Goal: Task Accomplishment & Management: Use online tool/utility

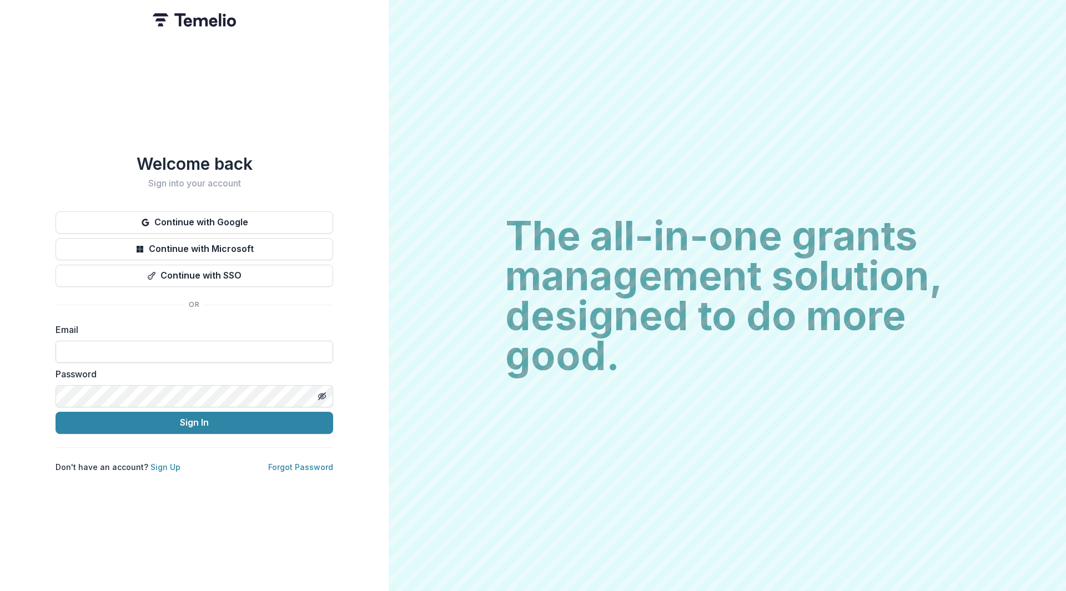
click at [186, 351] on input at bounding box center [195, 352] width 278 height 22
type input "**********"
click at [169, 420] on button "Sign In" at bounding box center [195, 423] width 278 height 22
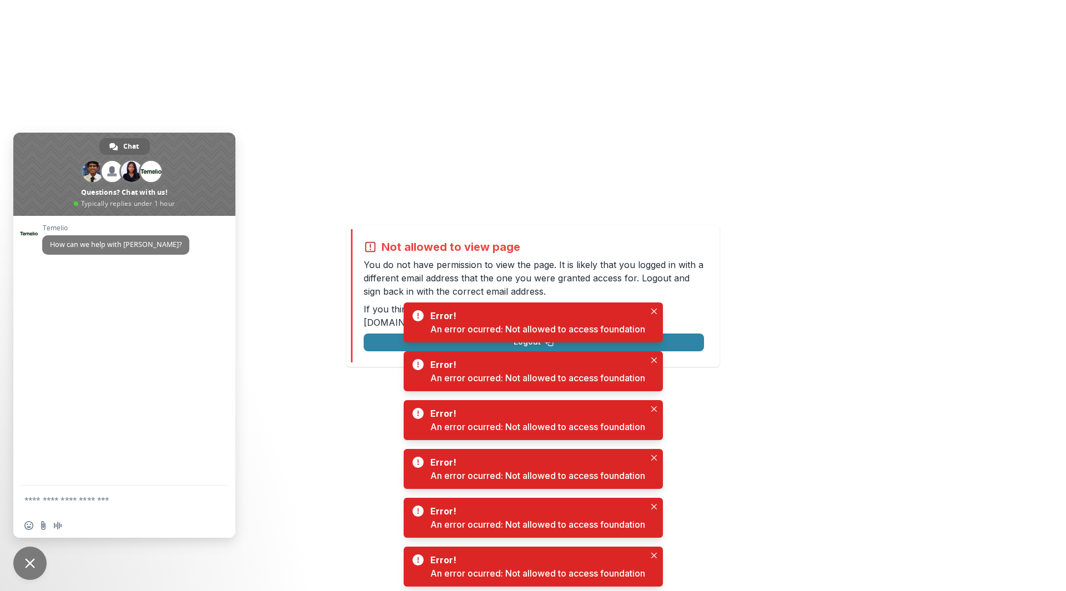
click at [805, 389] on div "Not allowed to view page You do not have permission to view the page. It is lik…" at bounding box center [533, 295] width 1066 height 591
click at [786, 561] on div "Not allowed to view page You do not have permission to view the page. It is lik…" at bounding box center [533, 295] width 1066 height 591
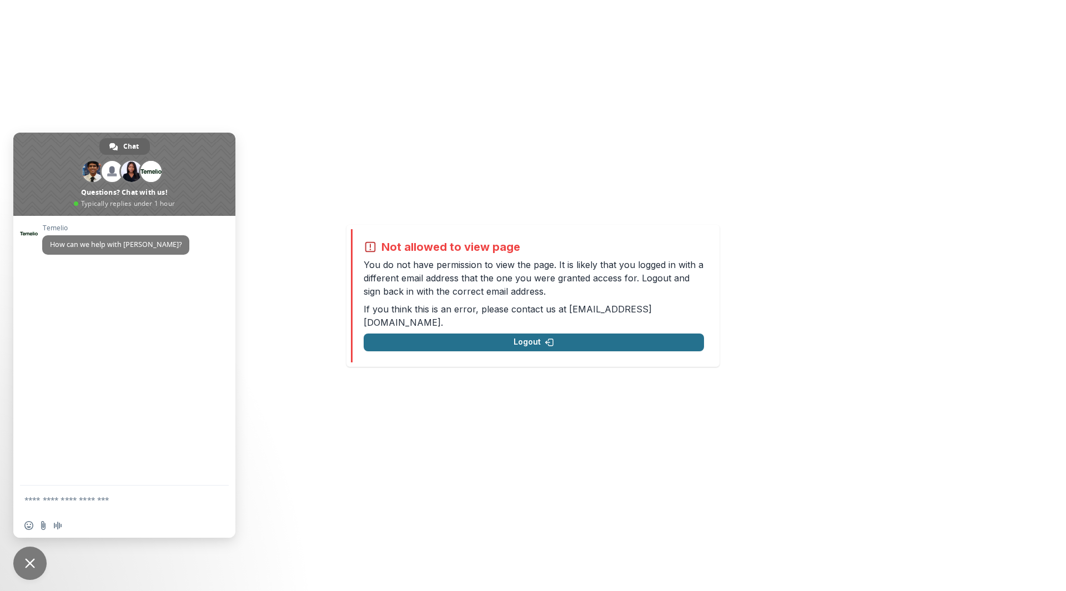
click at [477, 335] on button "Logout" at bounding box center [534, 343] width 340 height 18
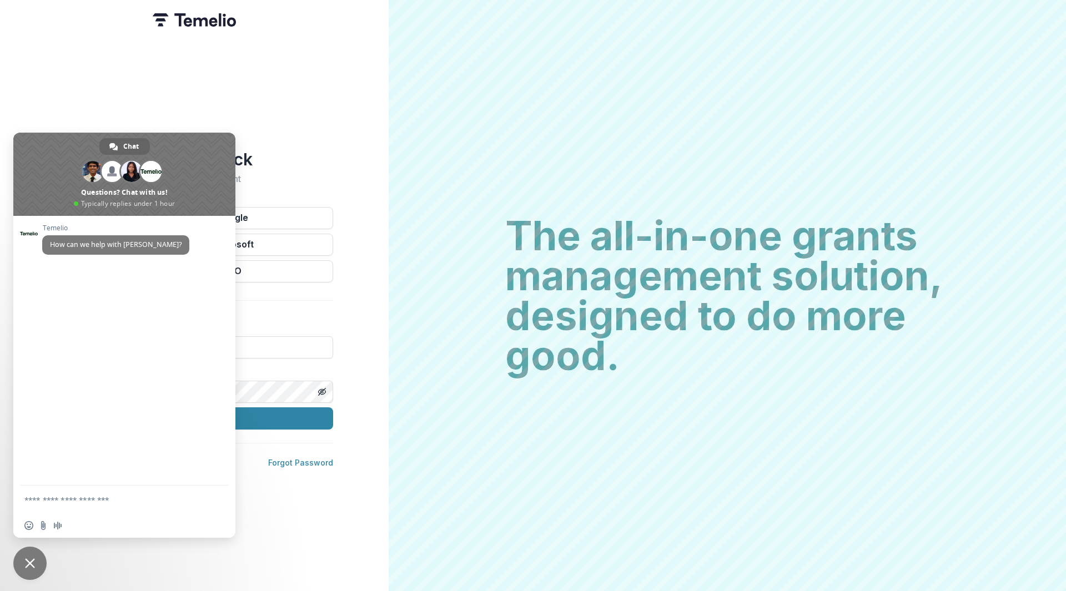
click at [35, 563] on span "Close chat" at bounding box center [29, 563] width 33 height 33
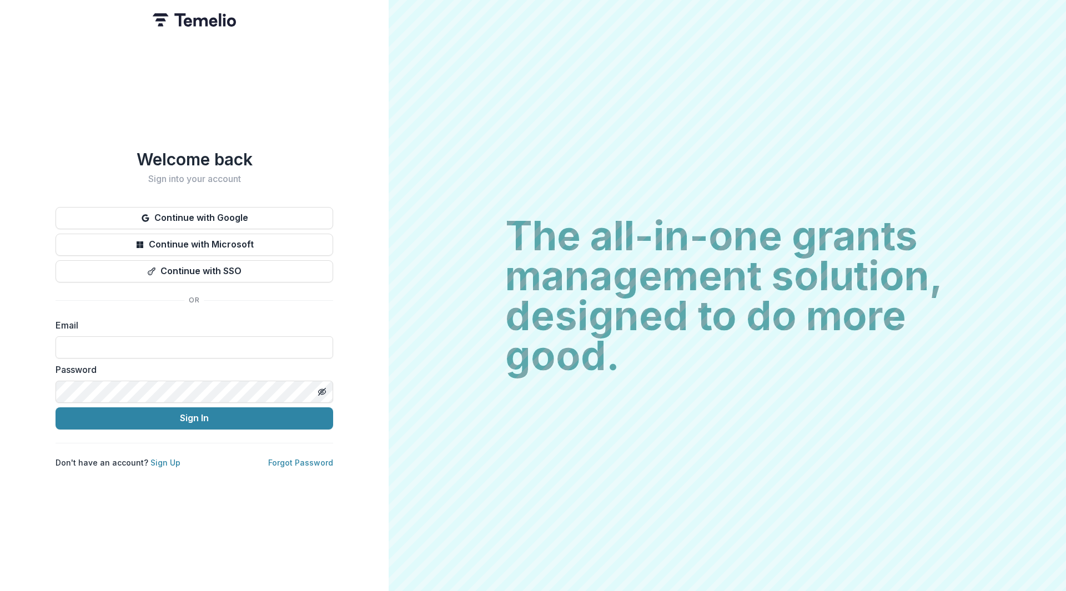
click at [356, 301] on div "Welcome back Sign into your account Continue with Google Continue with Microsof…" at bounding box center [194, 295] width 389 height 591
click at [213, 350] on input at bounding box center [195, 347] width 278 height 22
type input "**********"
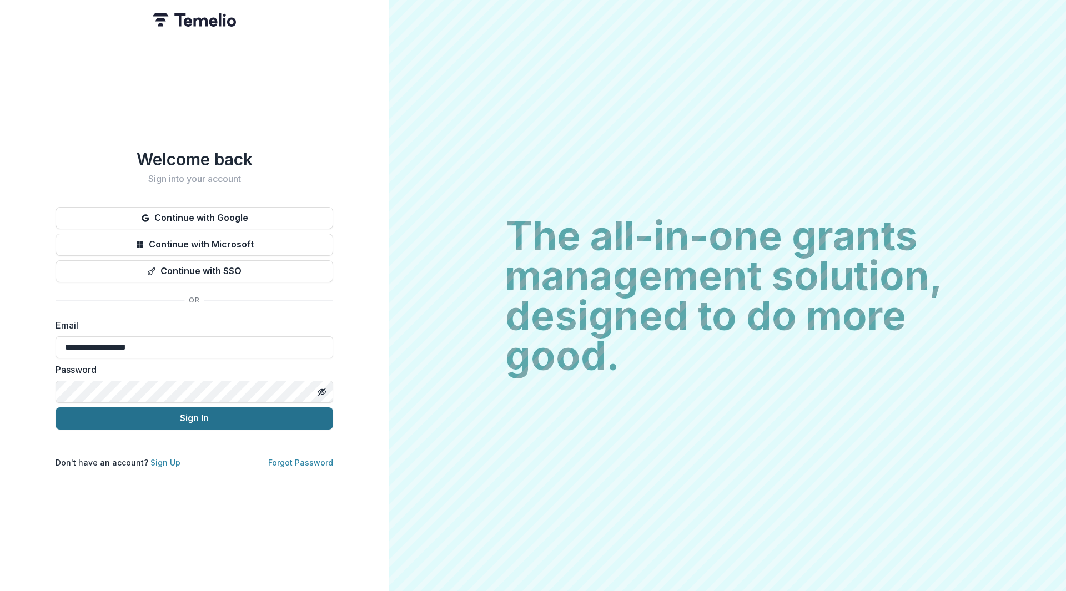
click at [173, 422] on button "Sign In" at bounding box center [195, 418] width 278 height 22
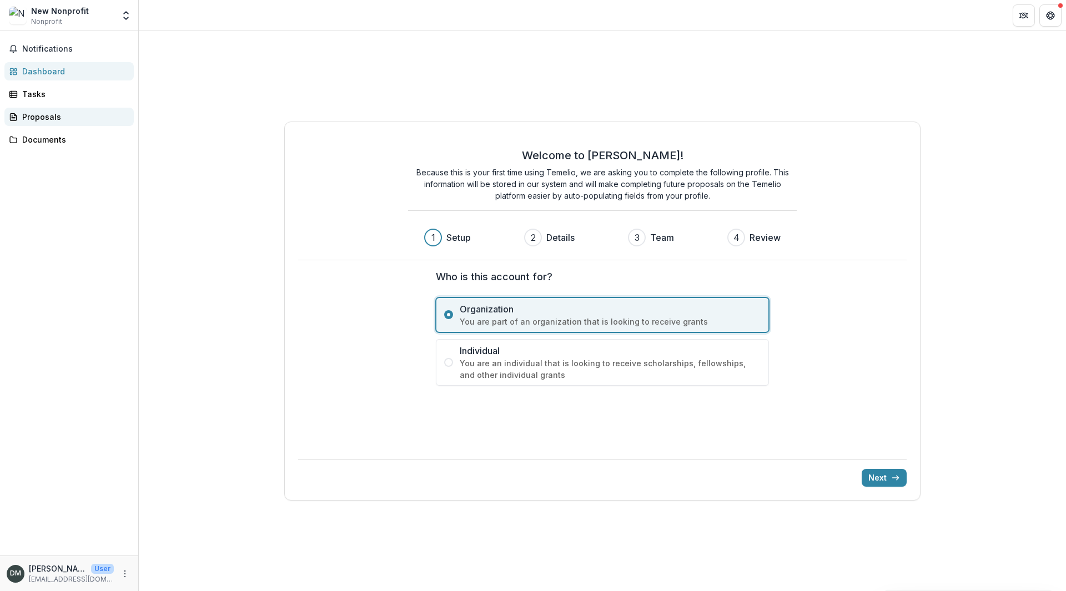
click at [31, 115] on div "Proposals" at bounding box center [73, 117] width 103 height 12
click at [49, 49] on span "Notifications" at bounding box center [75, 48] width 107 height 9
click at [44, 140] on div "Documents" at bounding box center [73, 140] width 103 height 12
click at [889, 481] on button "Next" at bounding box center [884, 478] width 45 height 18
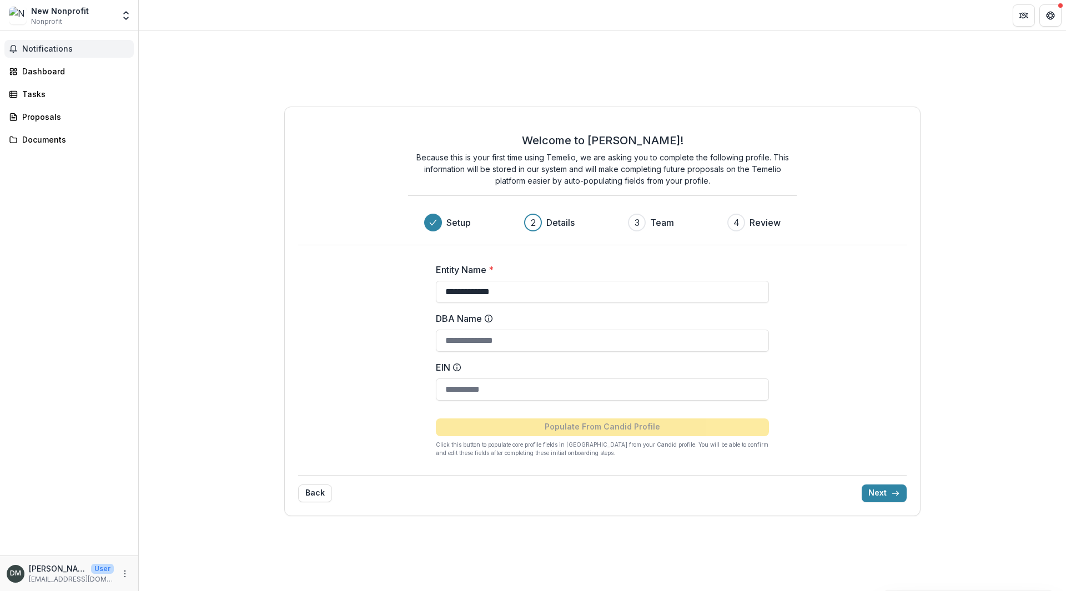
click at [32, 48] on span "Notifications" at bounding box center [75, 48] width 107 height 9
click at [1050, 13] on icon "Get Help" at bounding box center [1050, 13] width 3 height 2
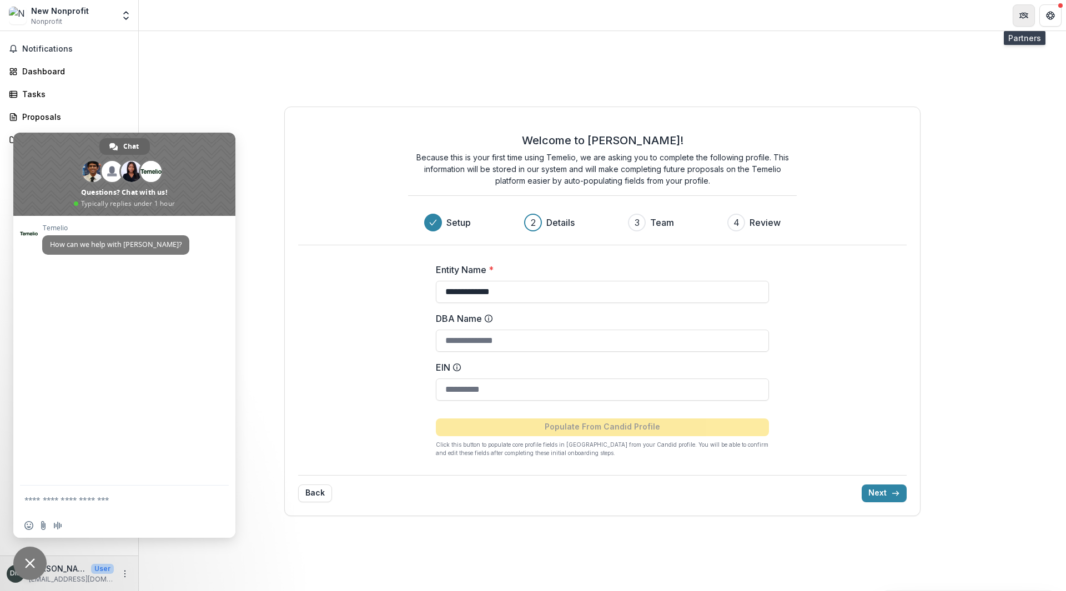
click at [1020, 11] on icon "Partners" at bounding box center [1023, 15] width 9 height 9
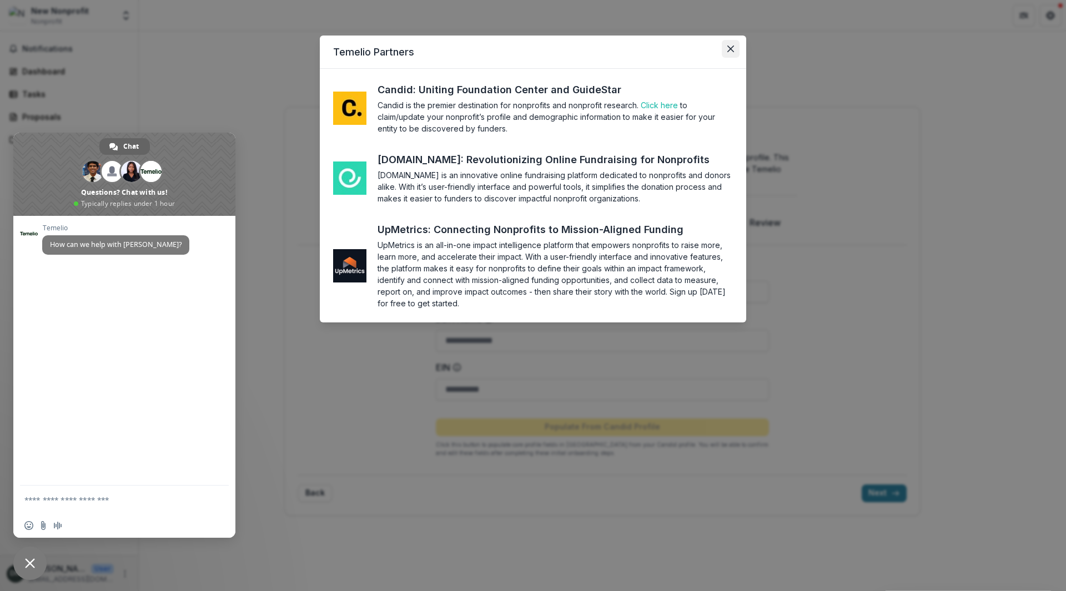
click at [735, 54] on button "Close" at bounding box center [731, 49] width 18 height 18
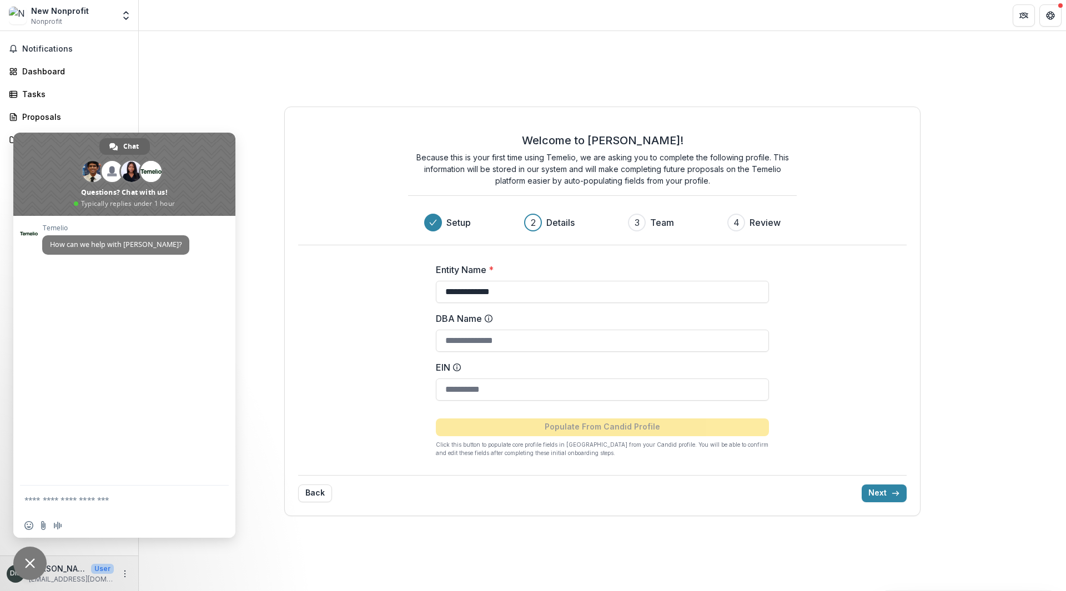
click at [270, 384] on div "**********" at bounding box center [602, 311] width 927 height 560
click at [36, 567] on span "Close chat" at bounding box center [29, 563] width 33 height 33
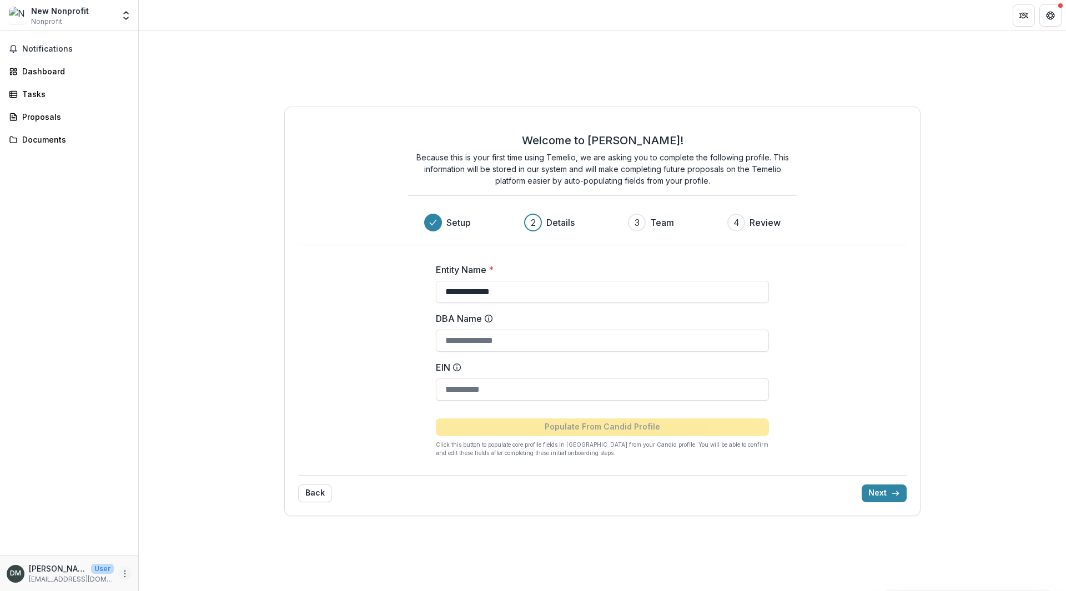
click at [125, 571] on circle "More" at bounding box center [125, 571] width 1 height 1
click at [140, 238] on div "**********" at bounding box center [602, 311] width 927 height 560
click at [34, 75] on div "Dashboard" at bounding box center [73, 72] width 103 height 12
click at [42, 52] on span "Notifications" at bounding box center [75, 48] width 107 height 9
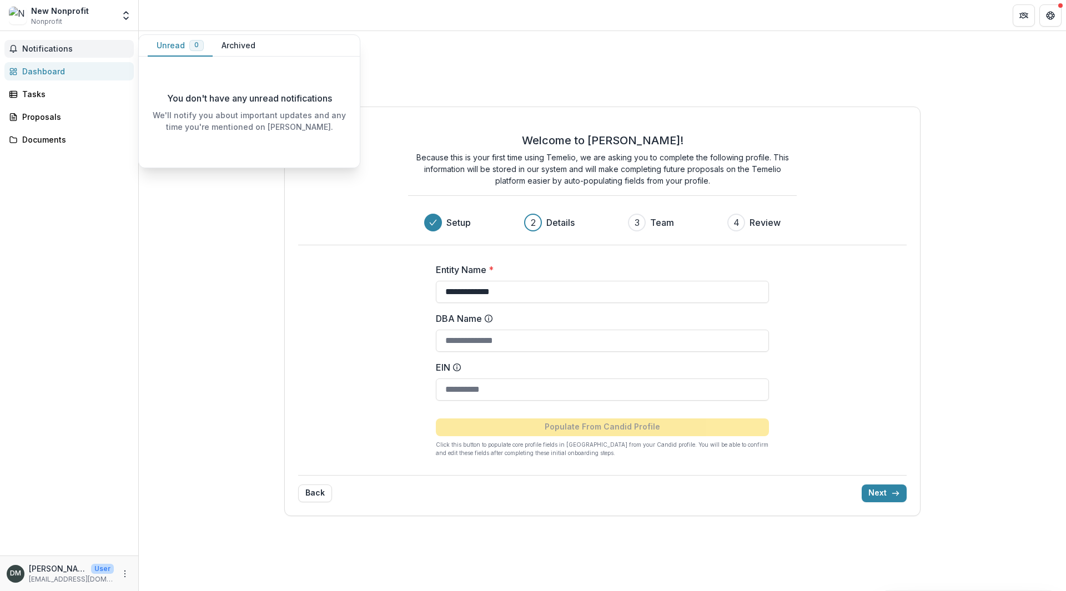
click at [42, 17] on span "Nonprofit" at bounding box center [46, 22] width 31 height 10
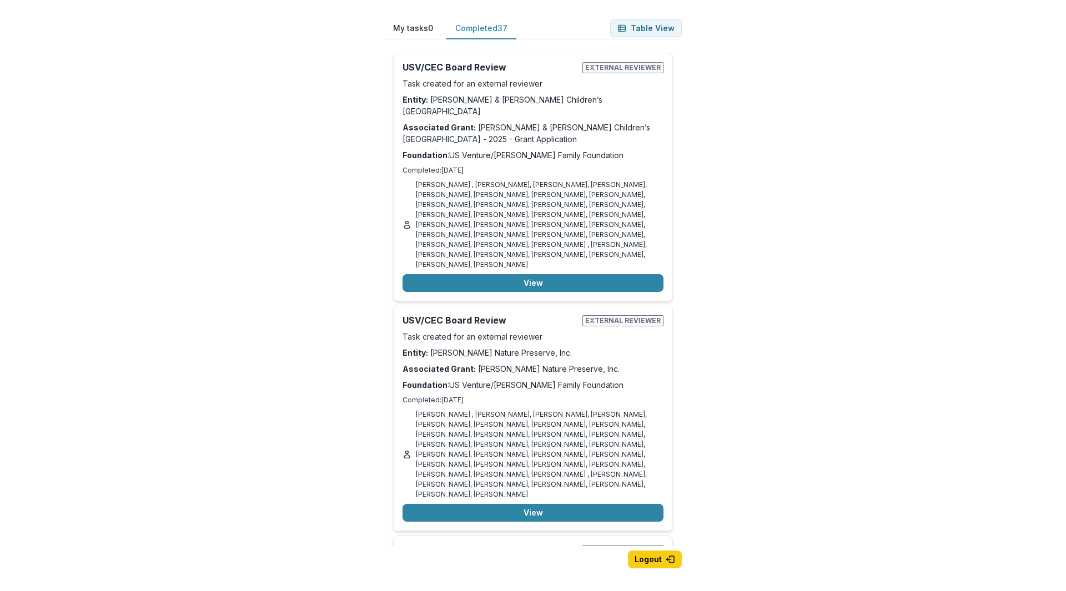
click at [479, 30] on button "Completed 37" at bounding box center [481, 29] width 70 height 22
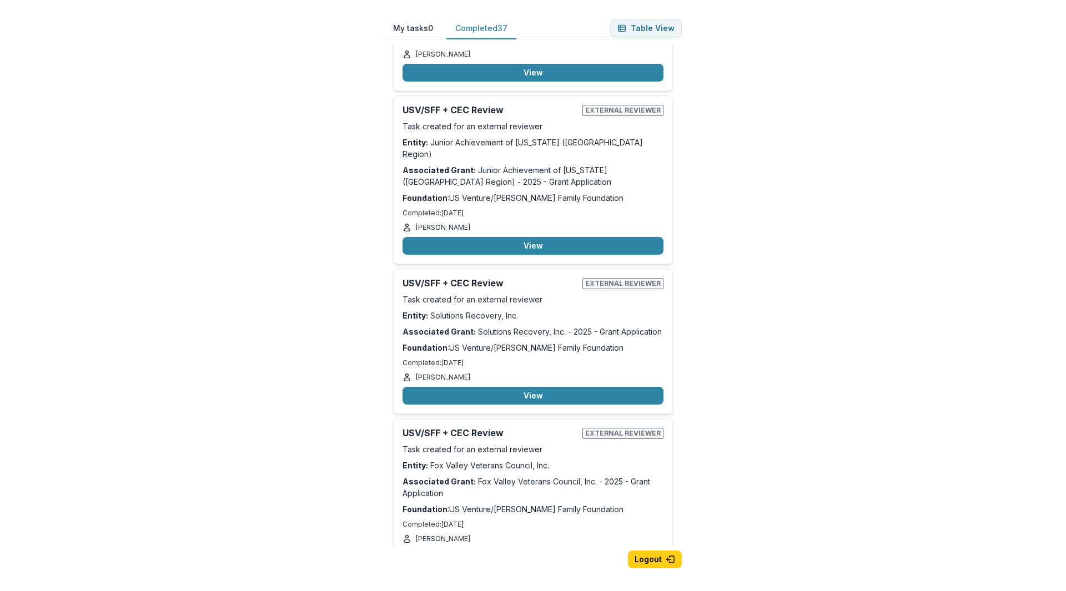
scroll to position [5322, 0]
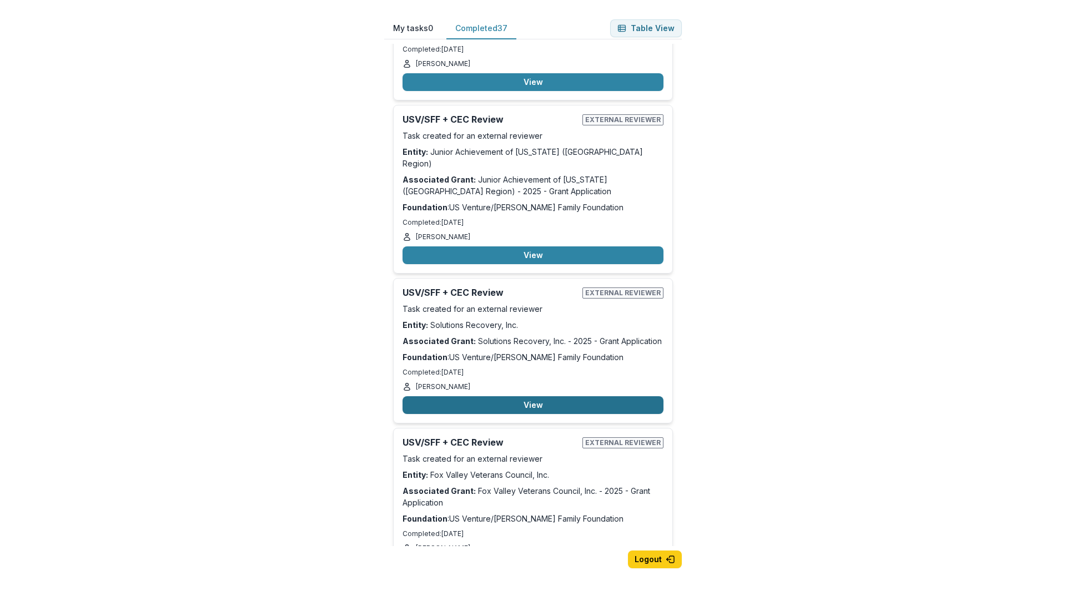
click at [546, 396] on button "View" at bounding box center [532, 405] width 261 height 18
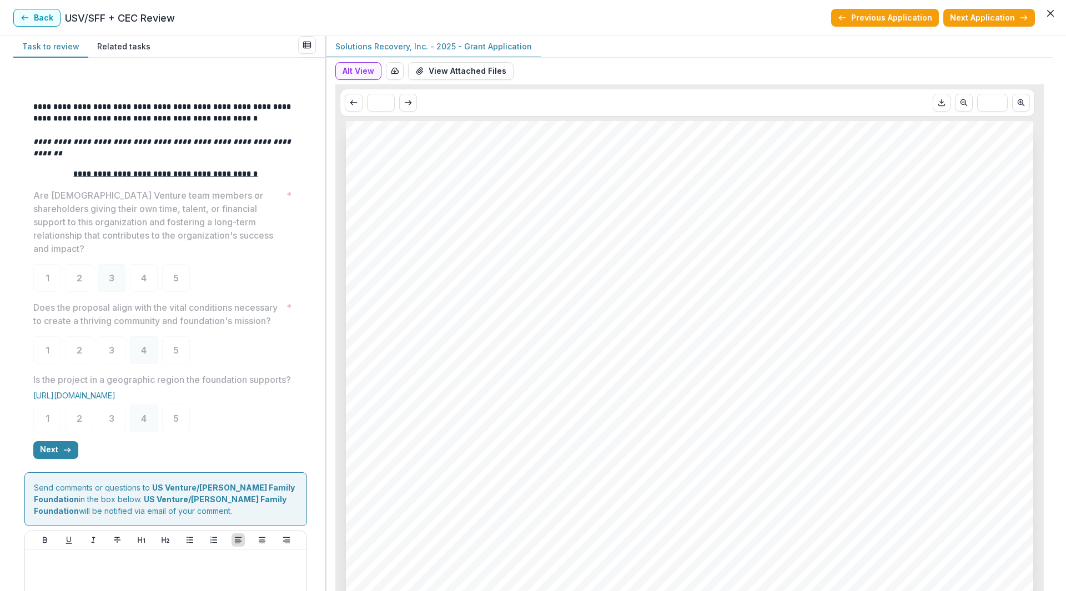
scroll to position [164, 0]
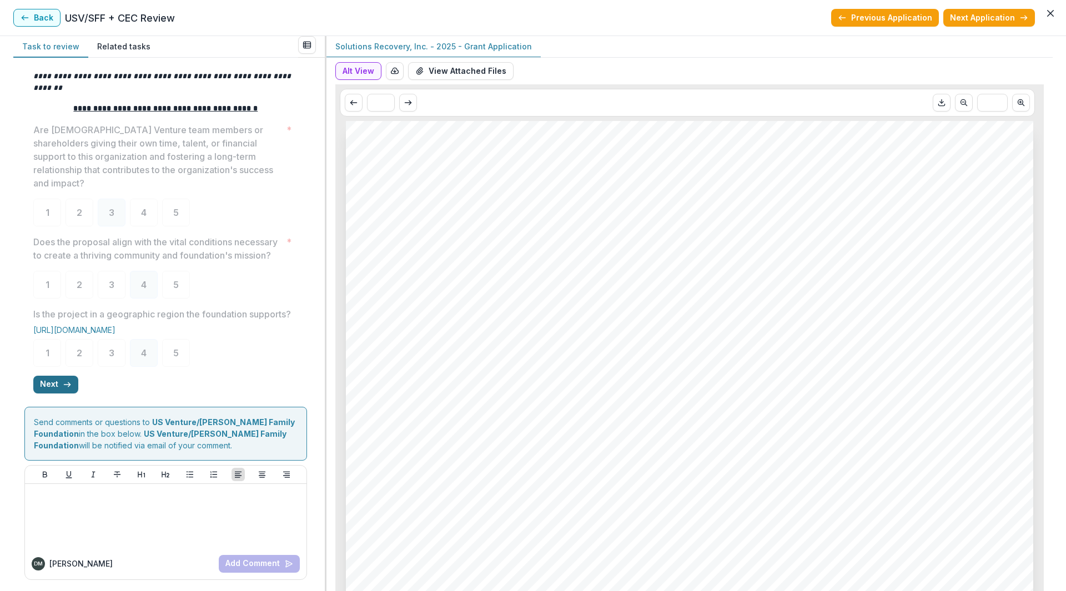
click at [36, 380] on button "Next" at bounding box center [55, 385] width 45 height 18
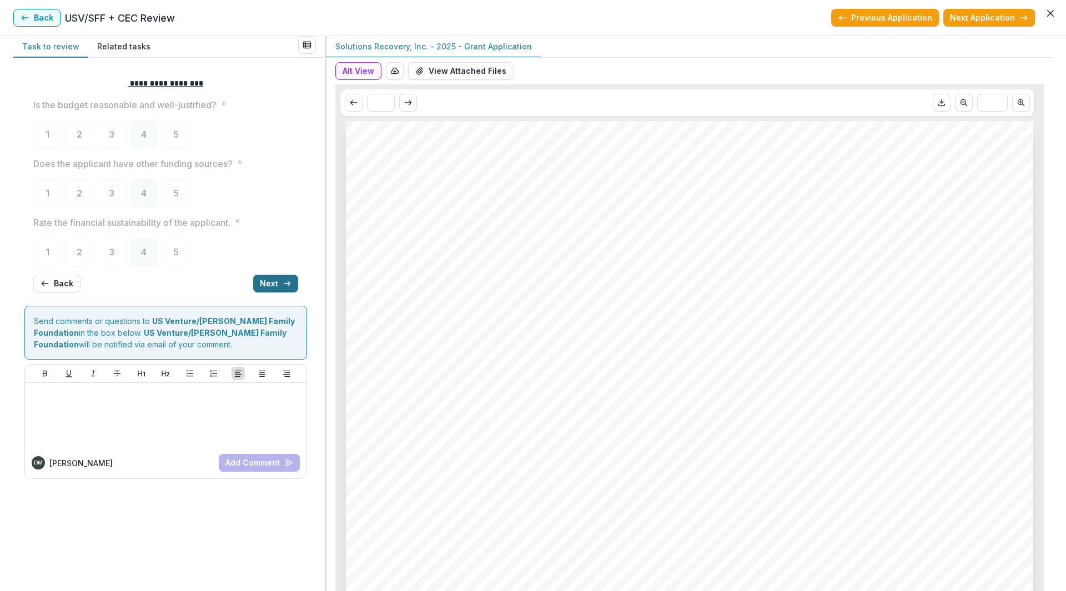
scroll to position [0, 0]
click at [278, 288] on button "Next" at bounding box center [275, 284] width 45 height 18
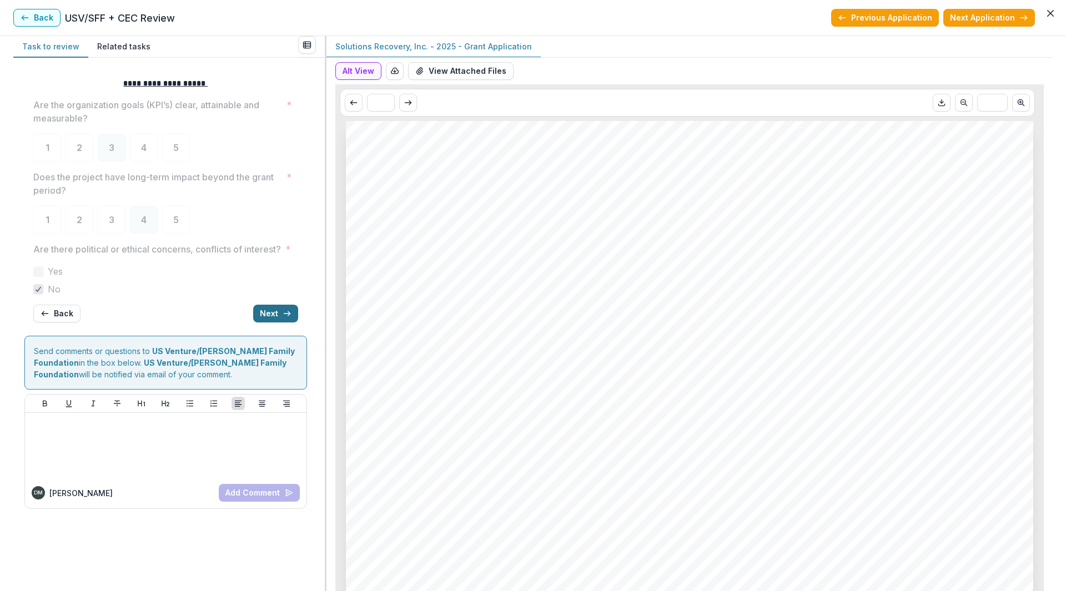
click at [273, 323] on button "Next" at bounding box center [275, 314] width 45 height 18
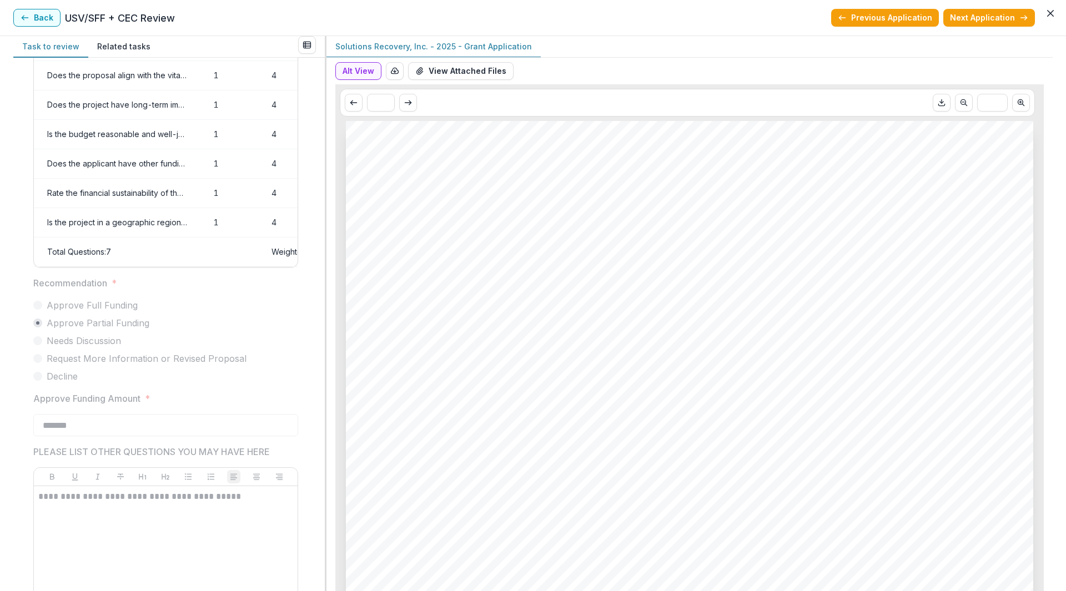
scroll to position [69, 0]
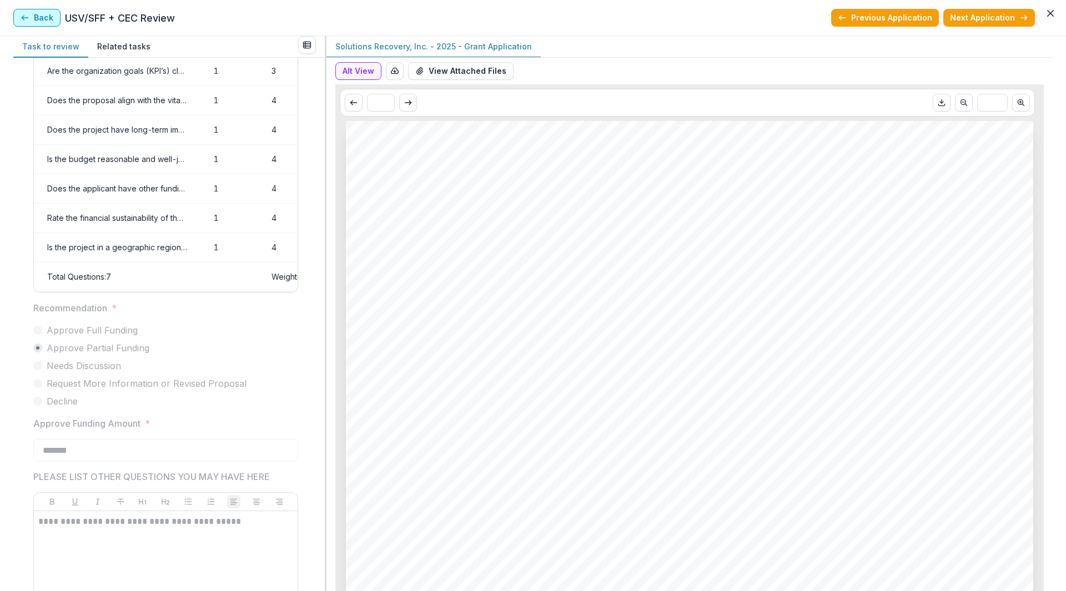
click at [35, 24] on button "Back" at bounding box center [36, 18] width 47 height 18
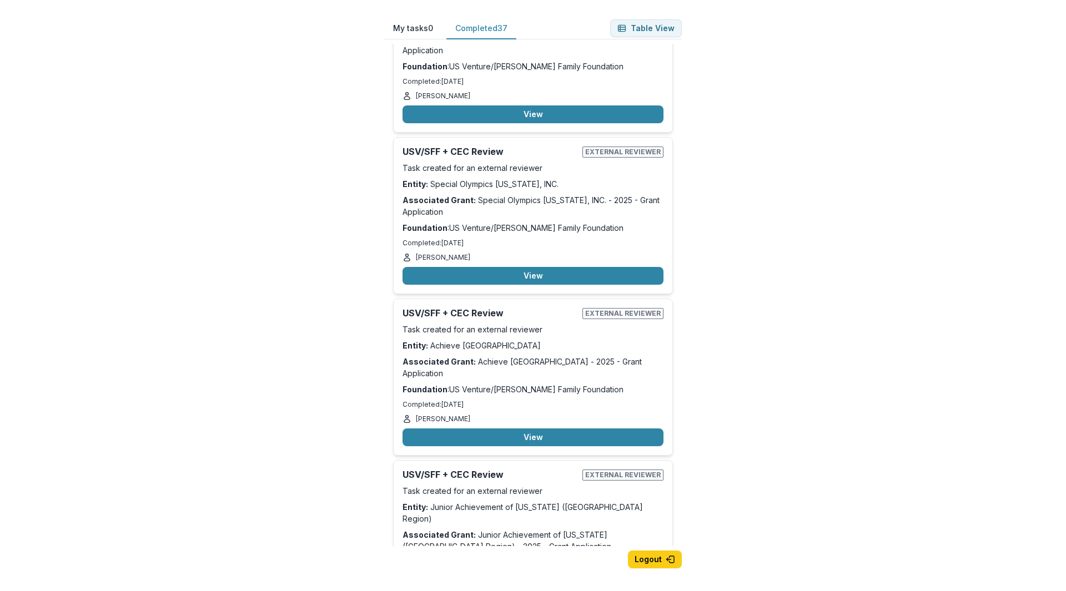
scroll to position [4933, 0]
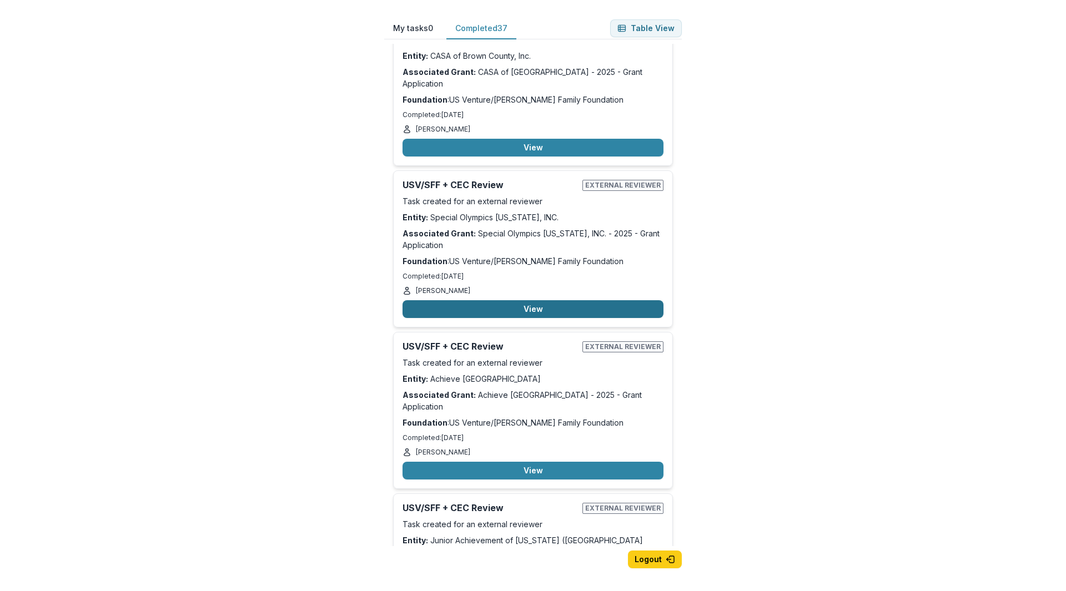
click at [519, 300] on button "View" at bounding box center [532, 309] width 261 height 18
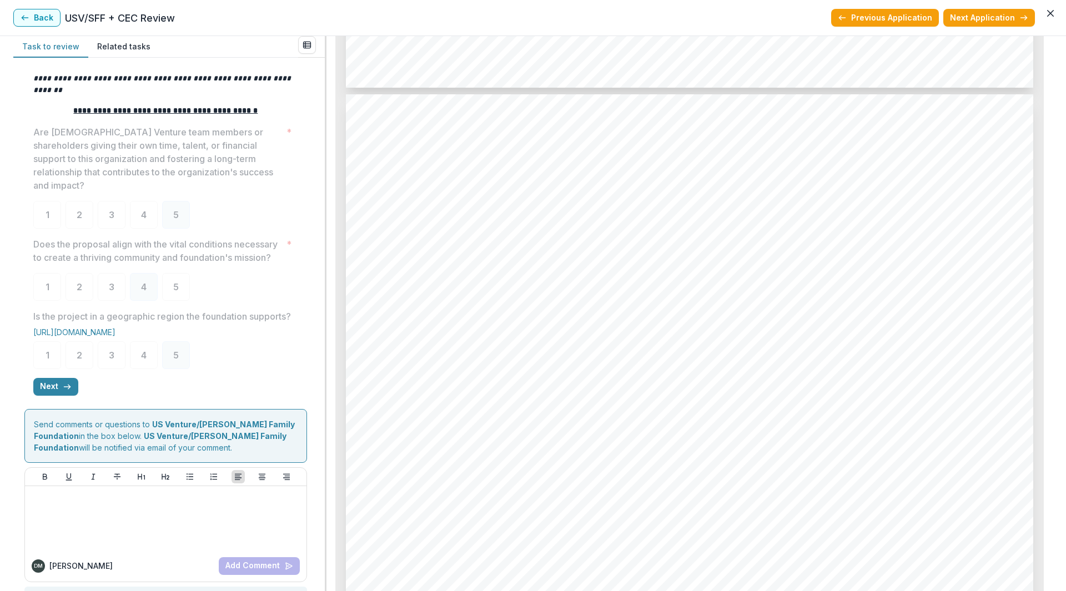
scroll to position [220, 0]
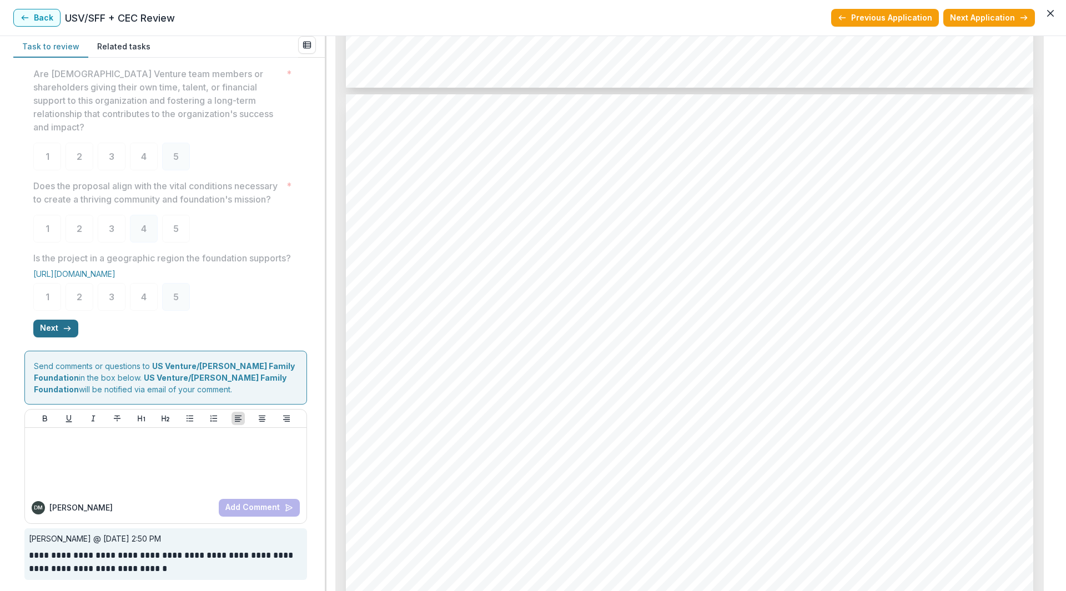
click at [58, 326] on button "Next" at bounding box center [55, 329] width 45 height 18
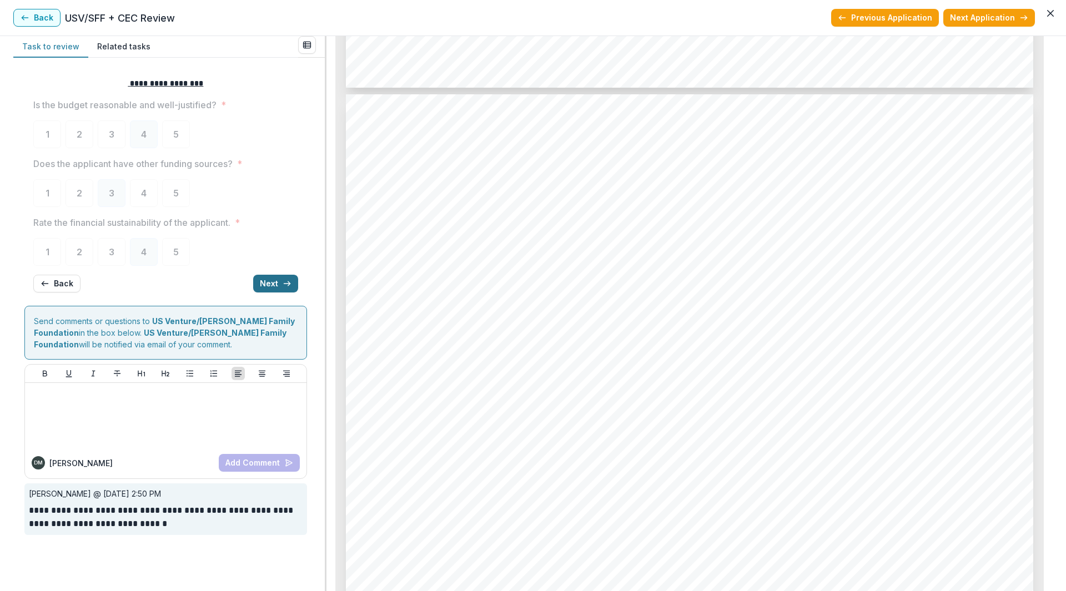
click at [271, 283] on button "Next" at bounding box center [275, 284] width 45 height 18
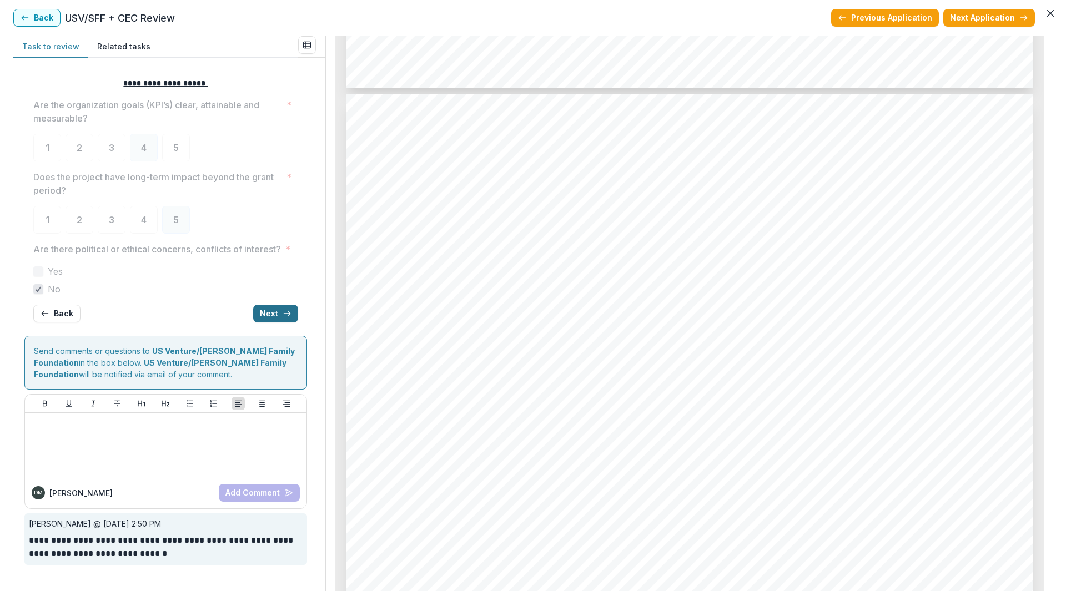
click at [275, 323] on button "Next" at bounding box center [275, 314] width 45 height 18
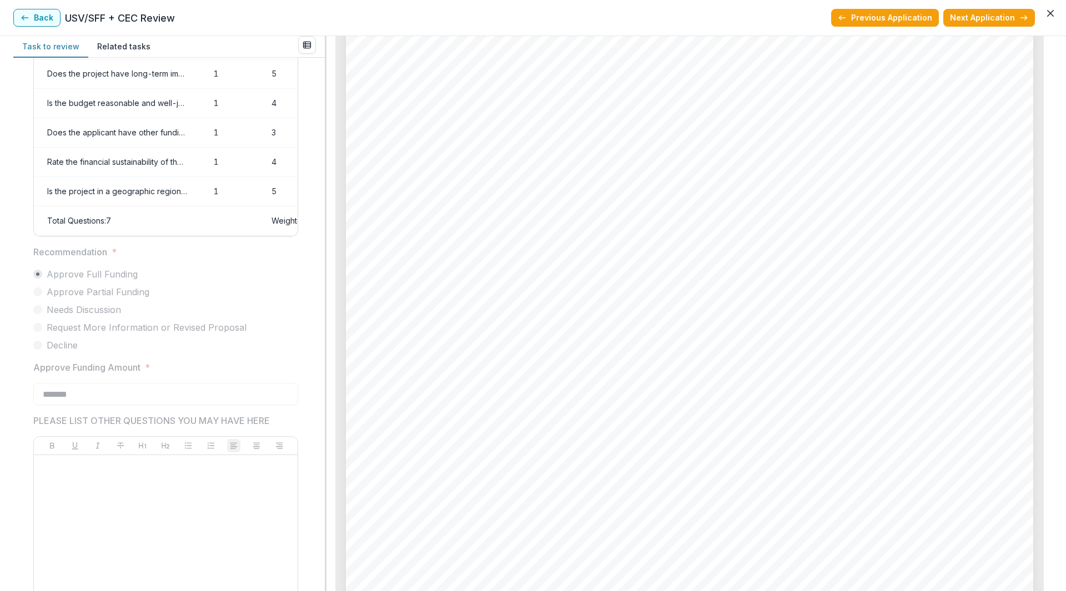
scroll to position [3411, 0]
click at [33, 20] on button "Back" at bounding box center [36, 18] width 47 height 18
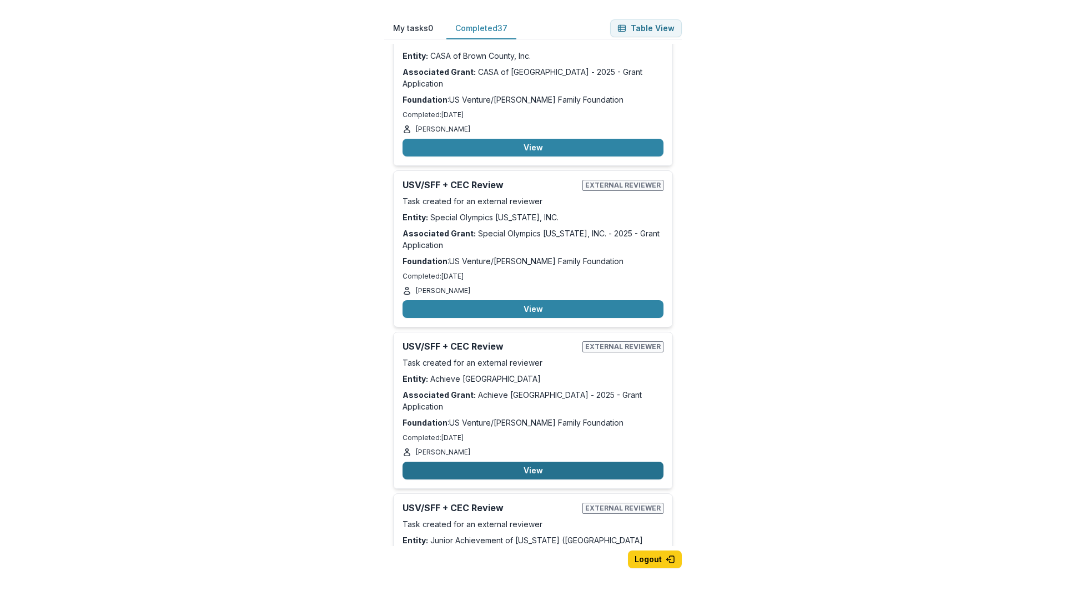
click at [562, 462] on button "View" at bounding box center [532, 471] width 261 height 18
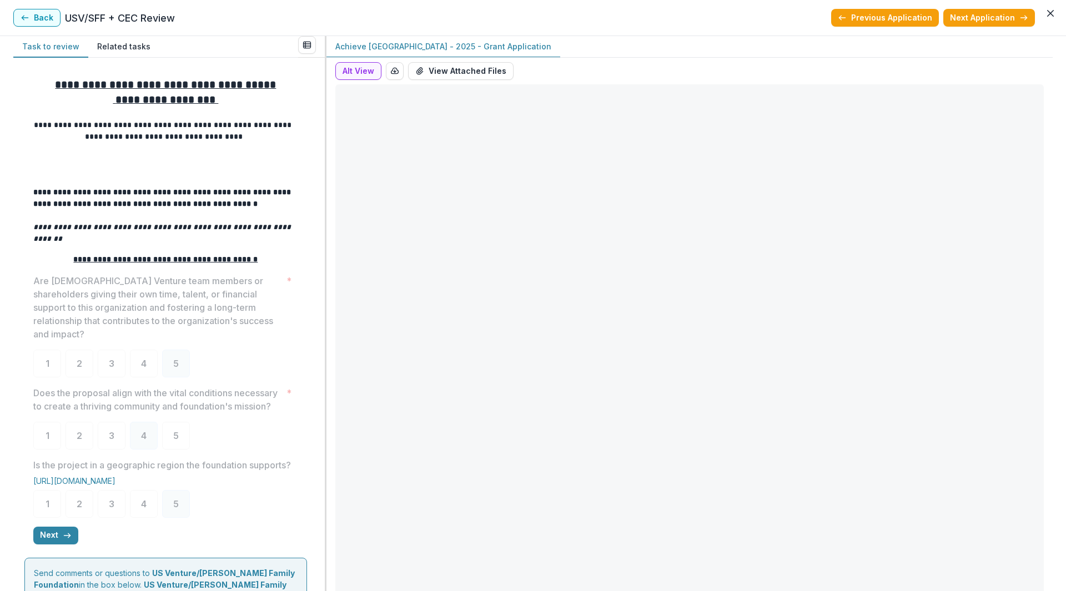
scroll to position [207, 0]
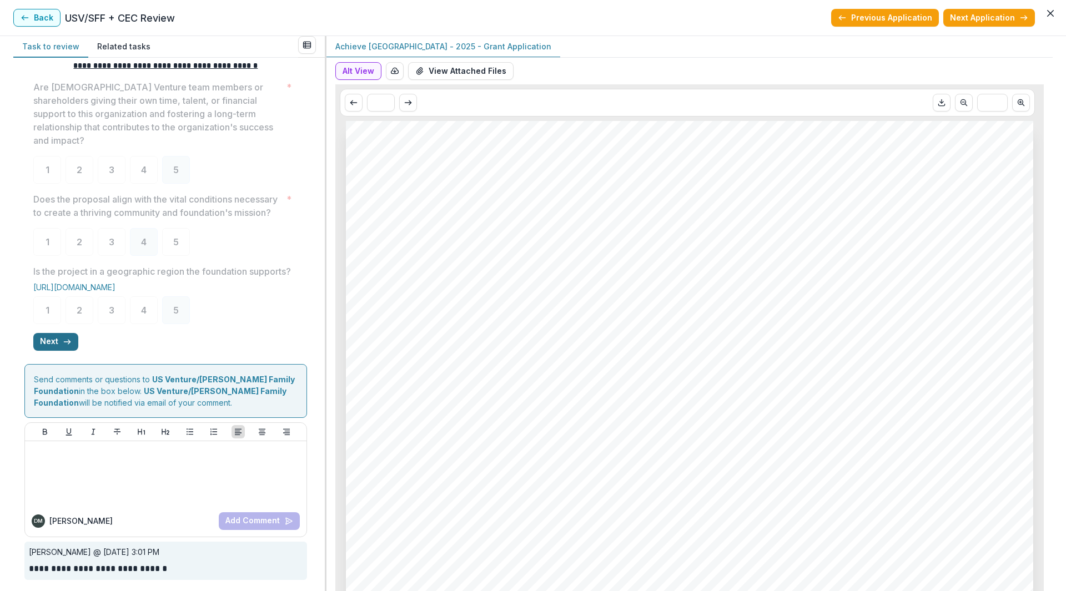
click at [56, 335] on button "Next" at bounding box center [55, 342] width 45 height 18
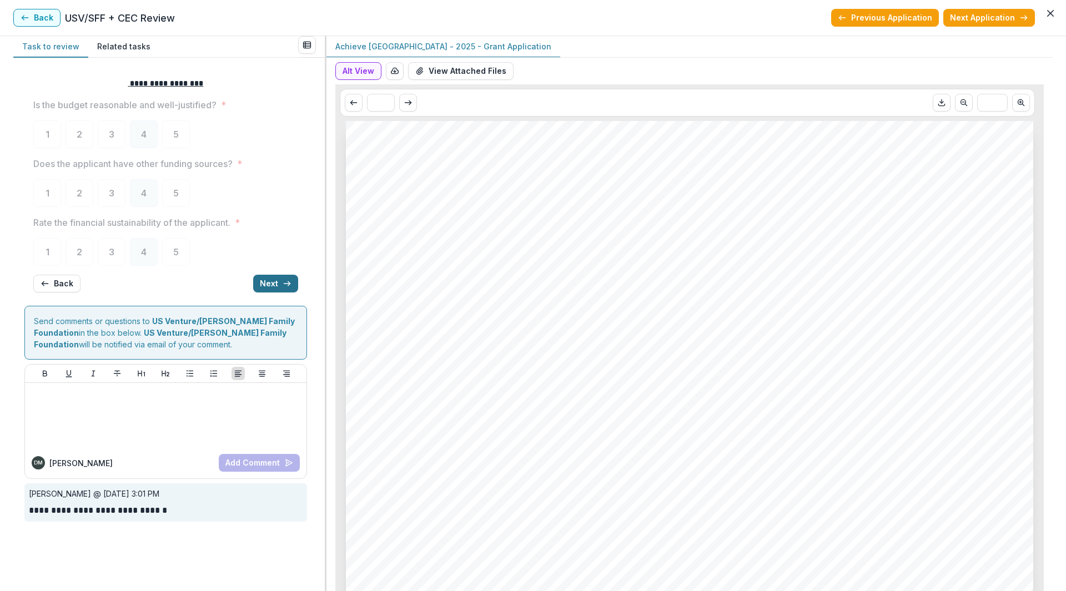
scroll to position [0, 0]
click at [275, 284] on button "Next" at bounding box center [275, 284] width 45 height 18
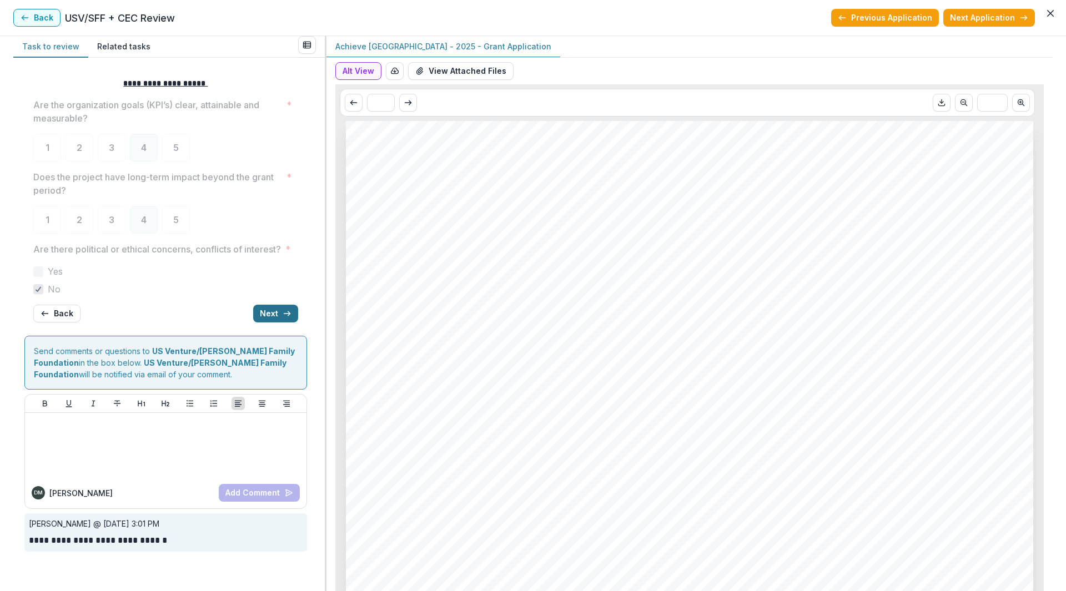
click at [275, 323] on button "Next" at bounding box center [275, 314] width 45 height 18
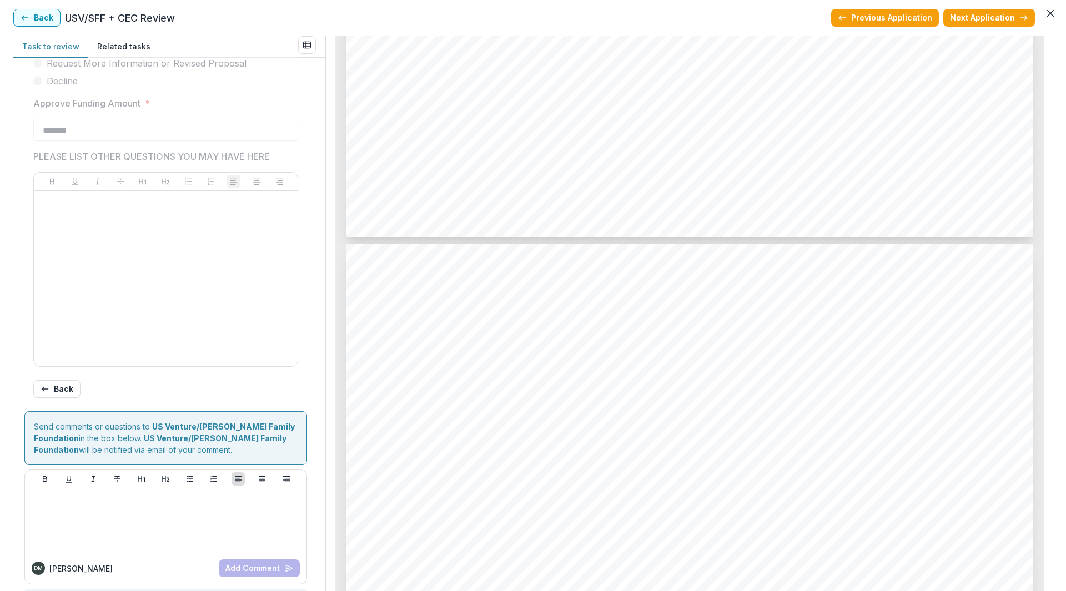
scroll to position [4774, 0]
click at [34, 17] on button "Back" at bounding box center [36, 18] width 47 height 18
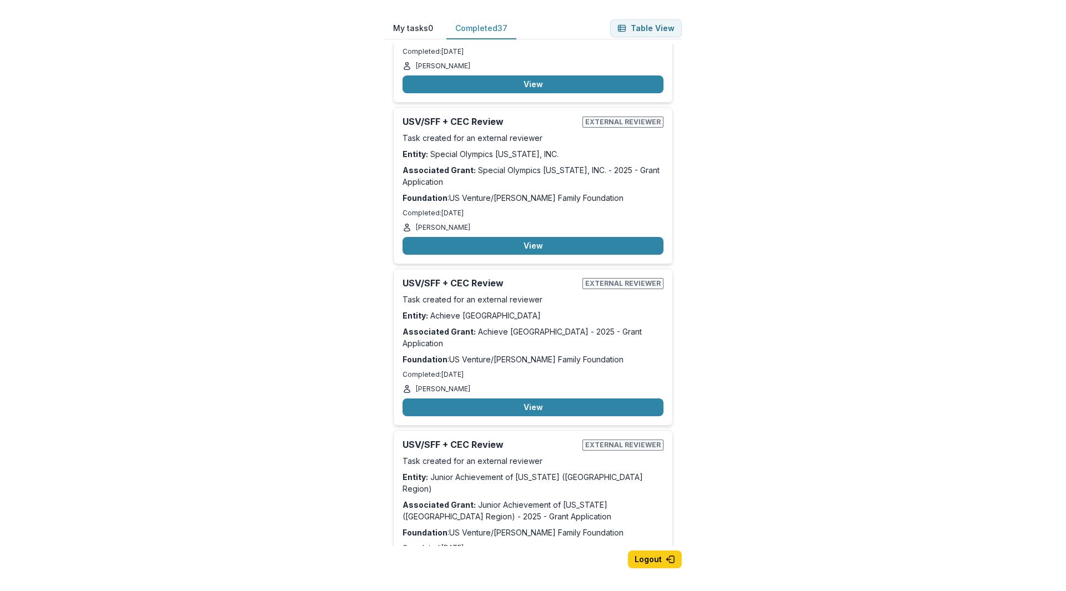
scroll to position [4989, 0]
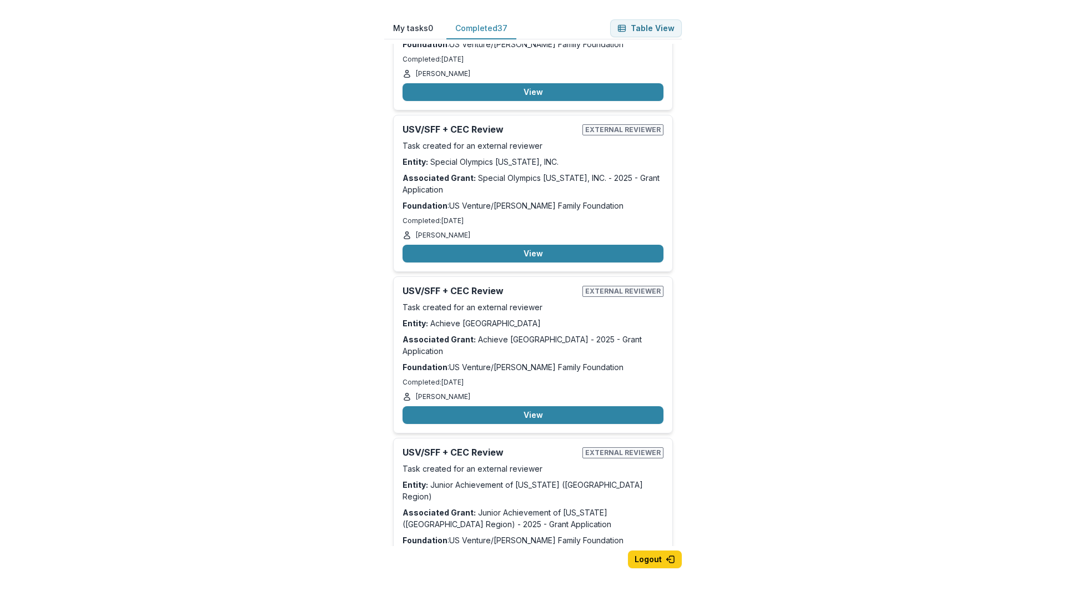
click at [531, 580] on button "View" at bounding box center [532, 589] width 261 height 18
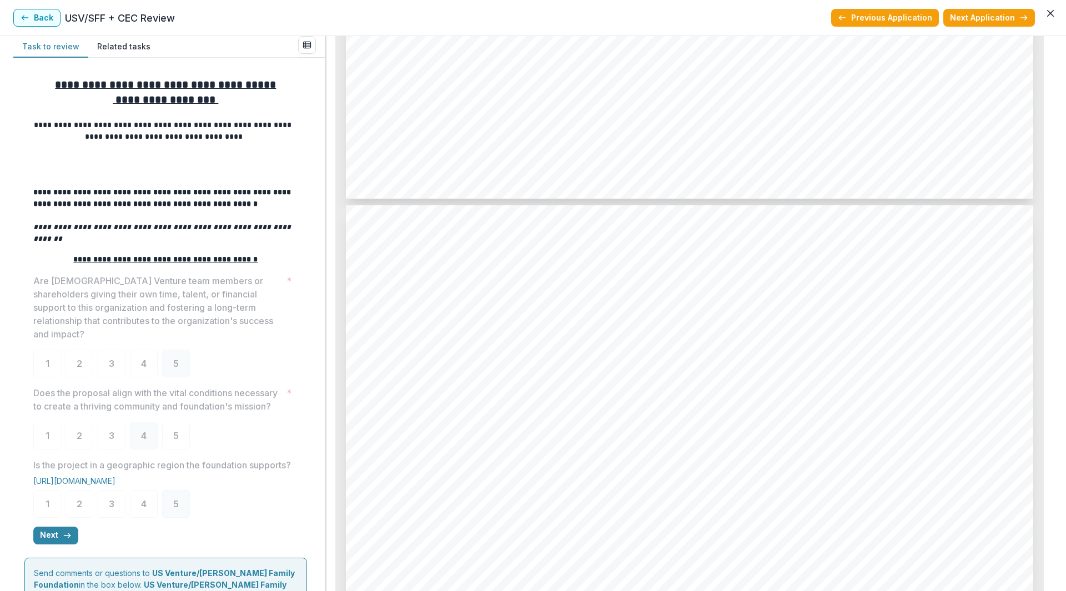
scroll to position [207, 0]
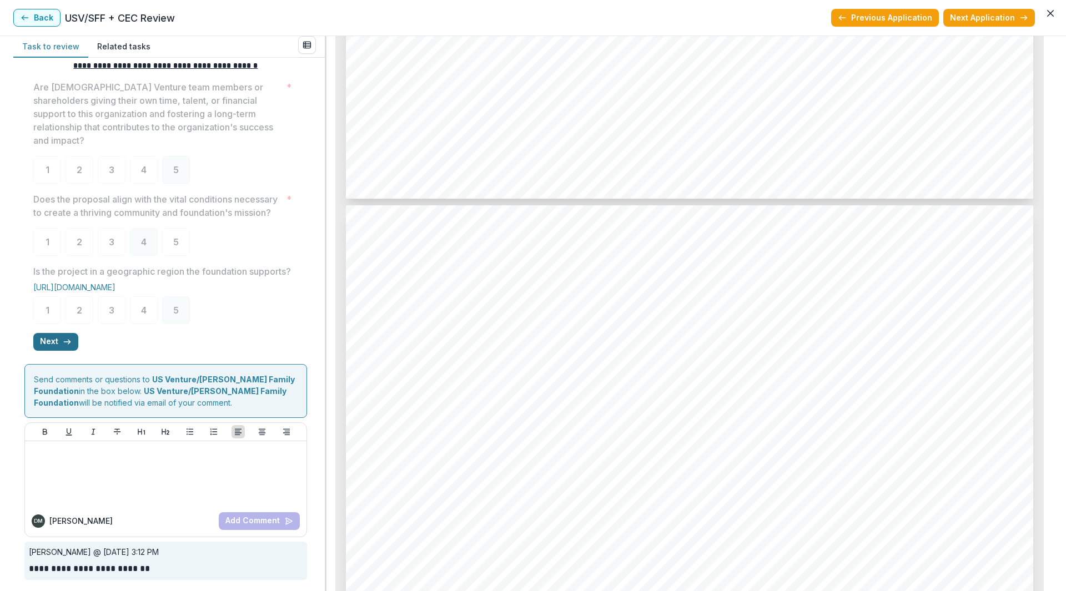
click at [47, 338] on button "Next" at bounding box center [55, 342] width 45 height 18
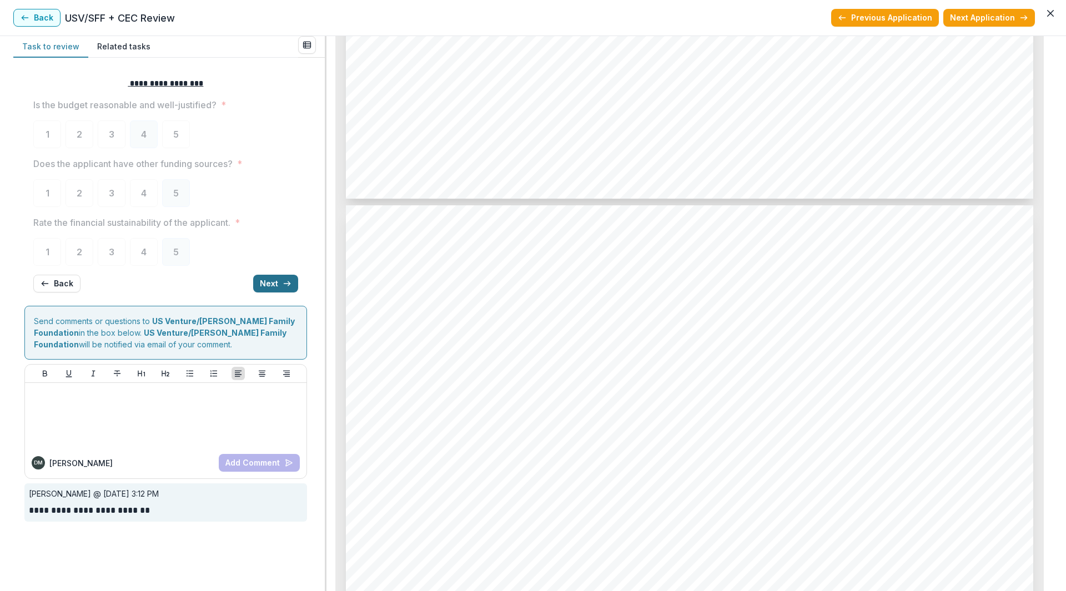
scroll to position [0, 0]
click at [289, 283] on icon "button" at bounding box center [287, 283] width 9 height 9
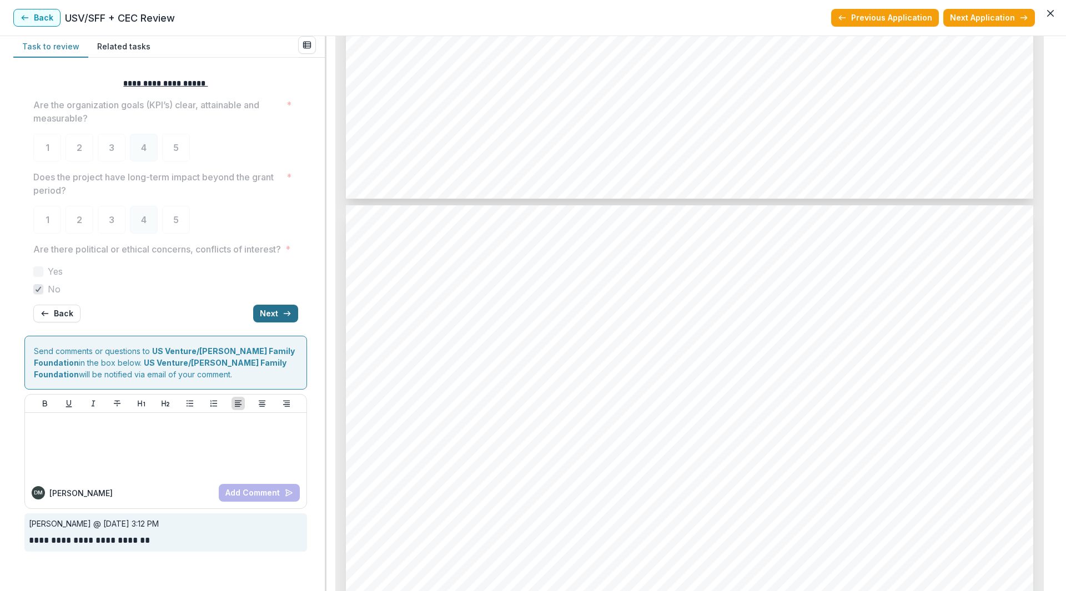
click at [279, 323] on button "Next" at bounding box center [275, 314] width 45 height 18
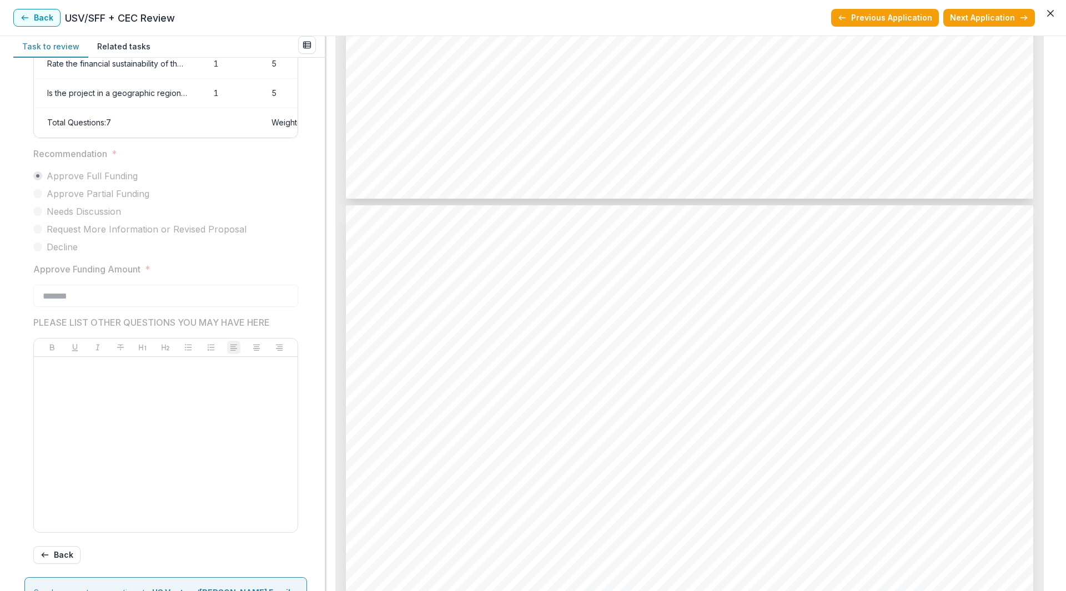
scroll to position [223, 0]
click at [44, 22] on button "Back" at bounding box center [36, 18] width 47 height 18
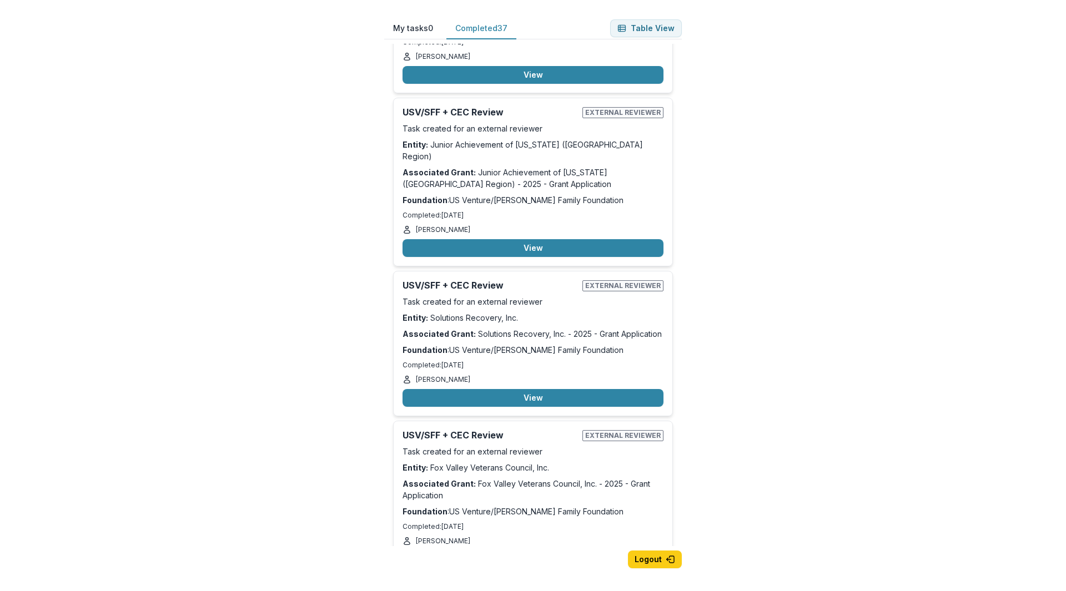
scroll to position [5322, 0]
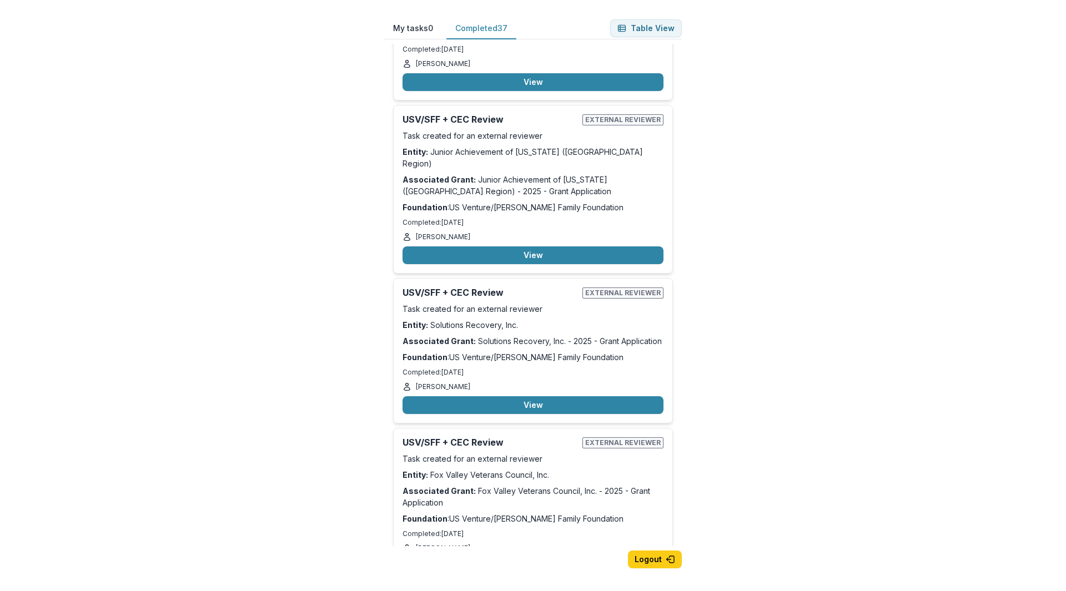
click at [534, 558] on button "View" at bounding box center [532, 567] width 261 height 18
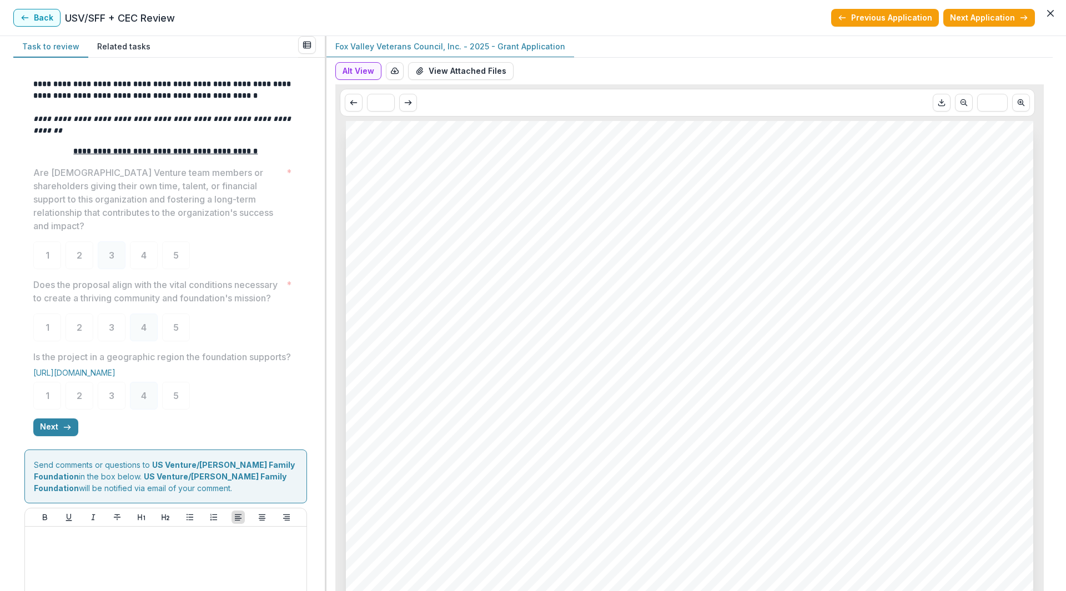
scroll to position [164, 0]
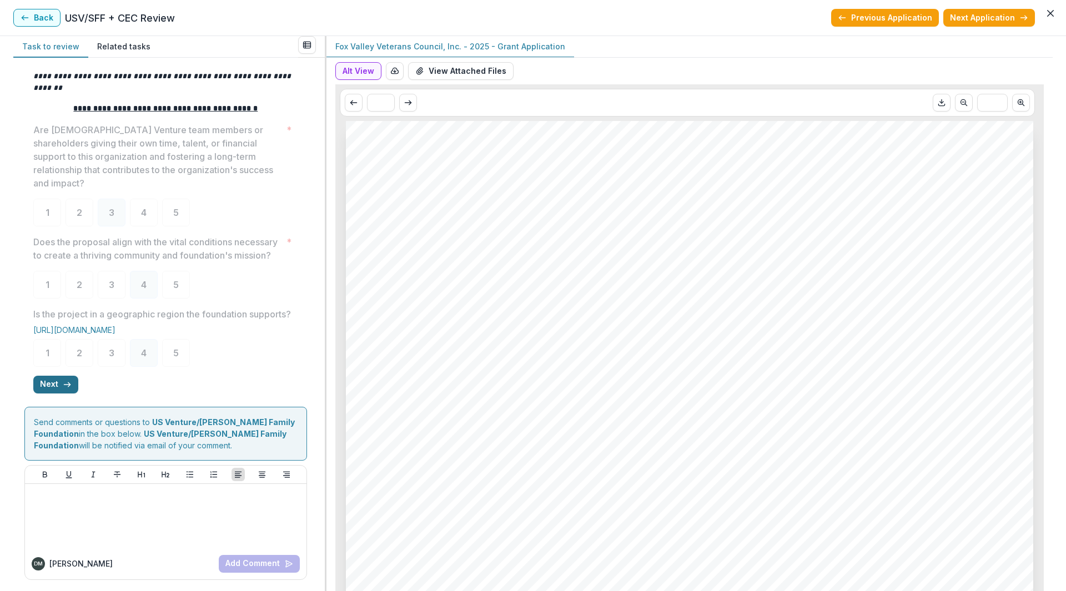
click at [46, 387] on button "Next" at bounding box center [55, 385] width 45 height 18
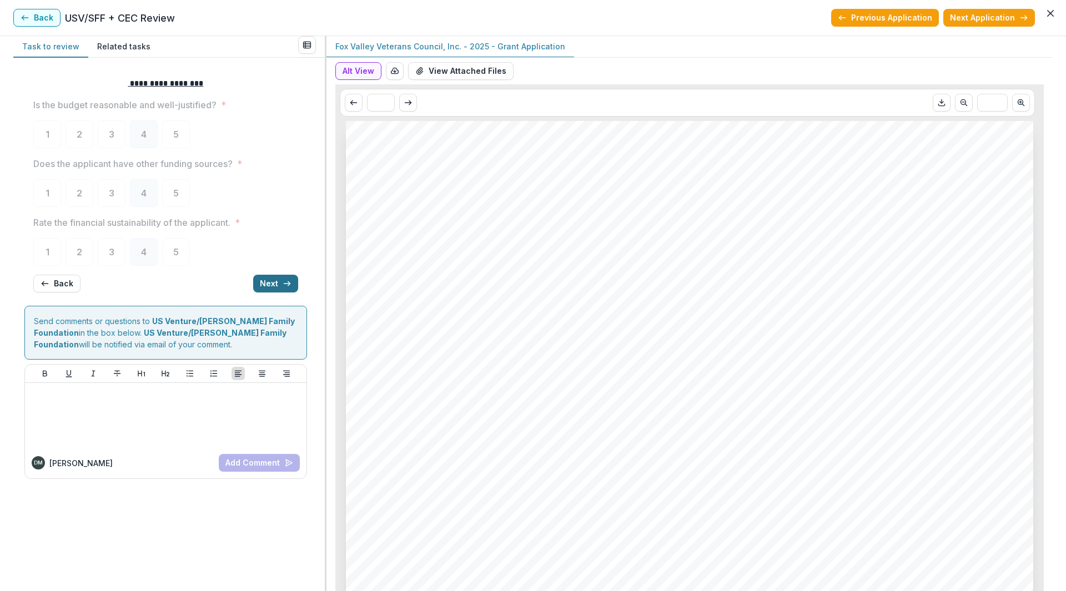
click at [276, 284] on button "Next" at bounding box center [275, 284] width 45 height 18
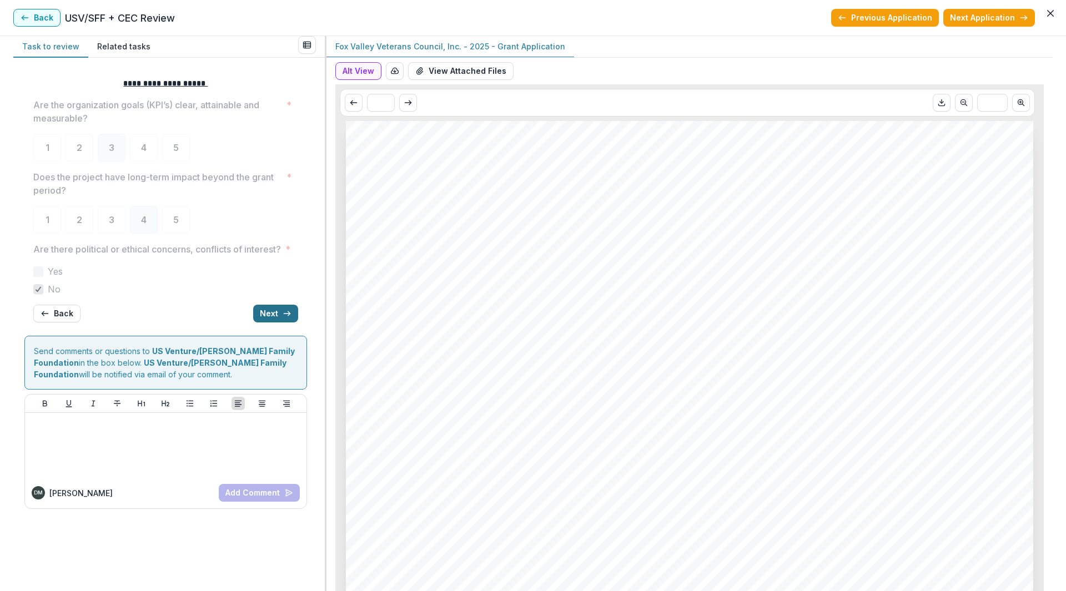
click at [271, 323] on button "Next" at bounding box center [275, 314] width 45 height 18
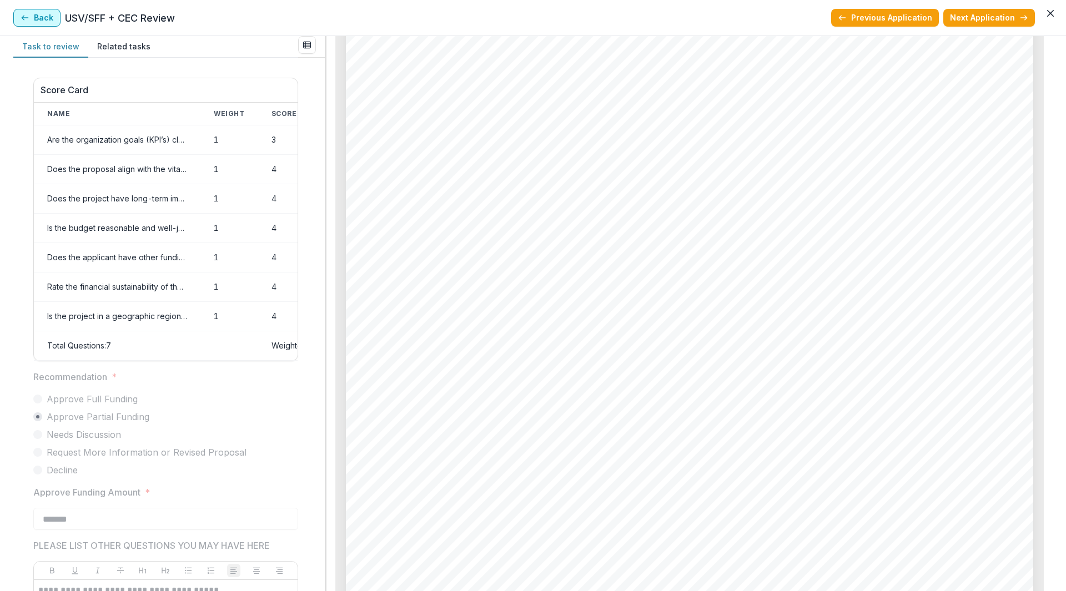
click at [42, 18] on button "Back" at bounding box center [36, 18] width 47 height 18
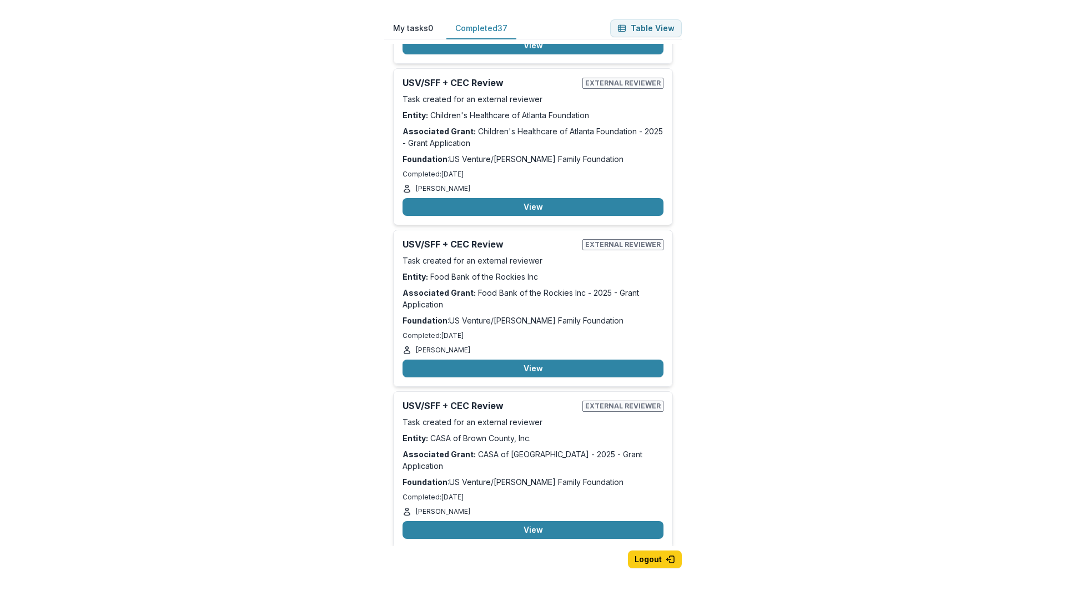
scroll to position [4545, 0]
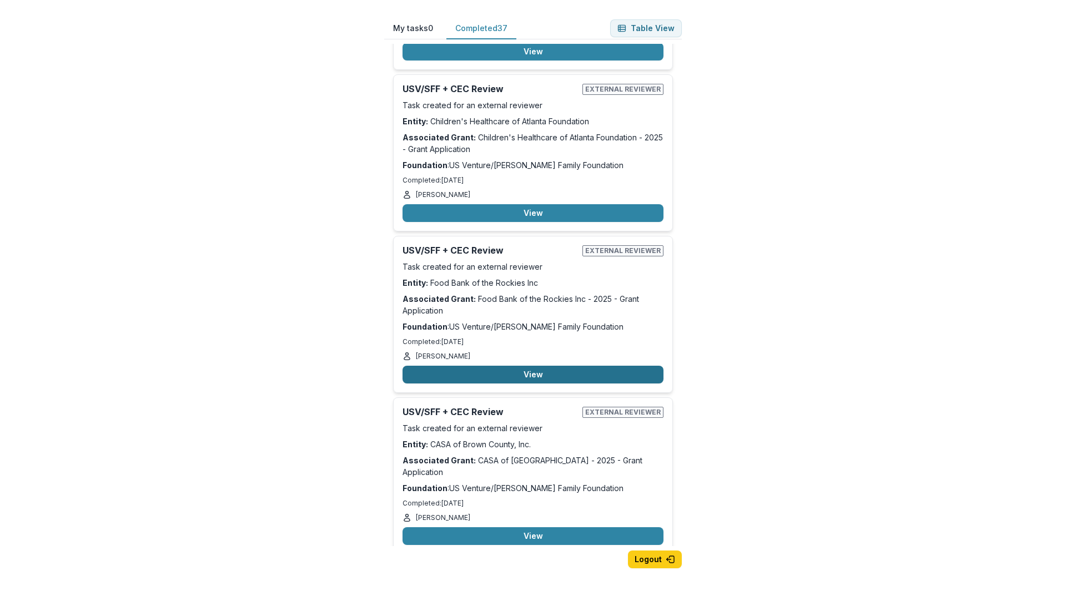
click at [538, 366] on button "View" at bounding box center [532, 375] width 261 height 18
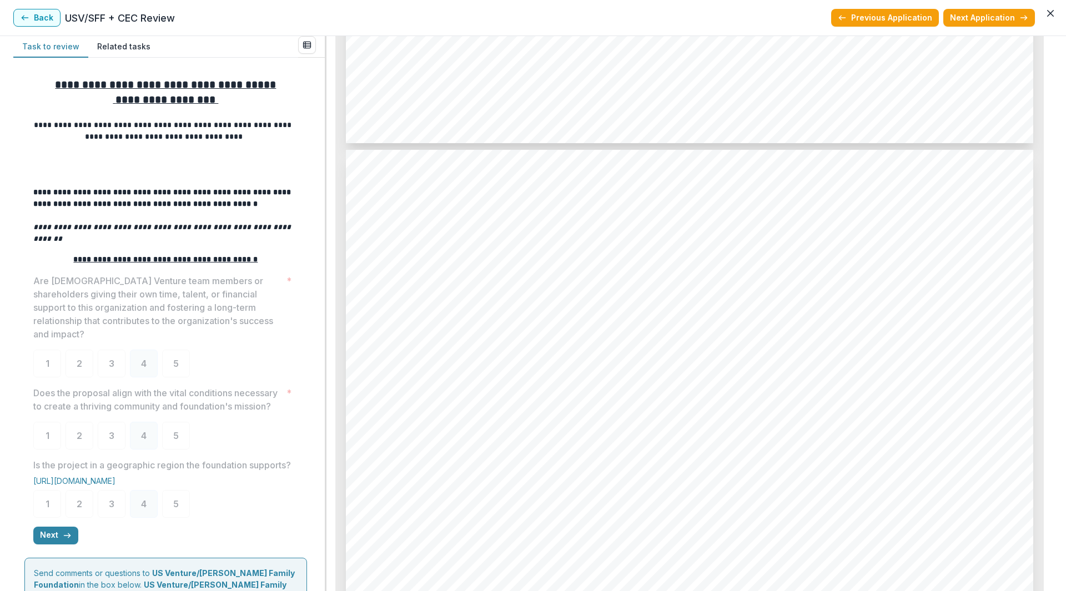
scroll to position [220, 0]
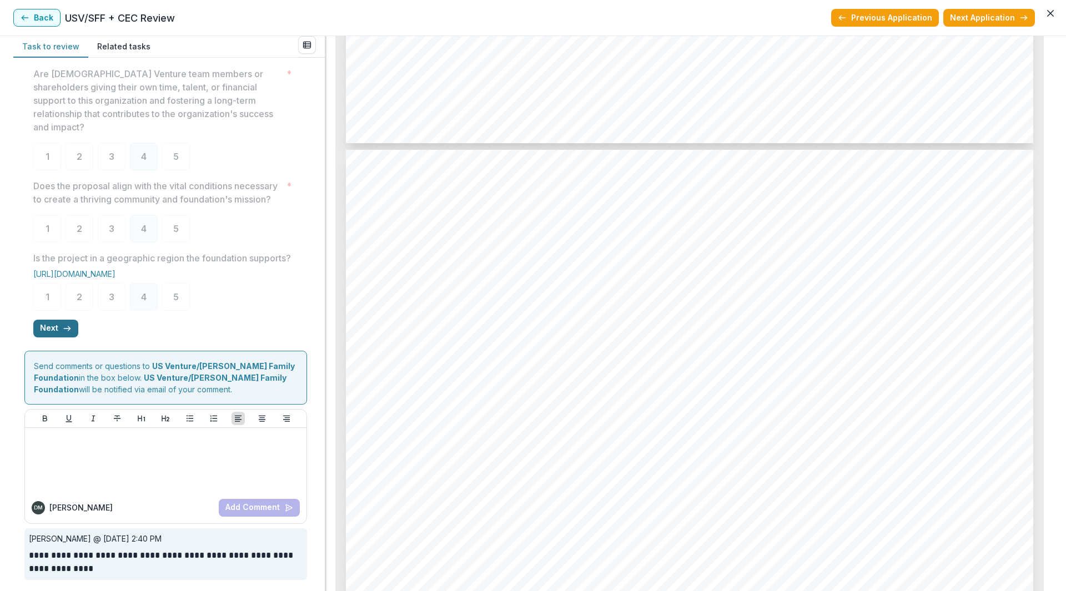
click at [55, 328] on button "Next" at bounding box center [55, 329] width 45 height 18
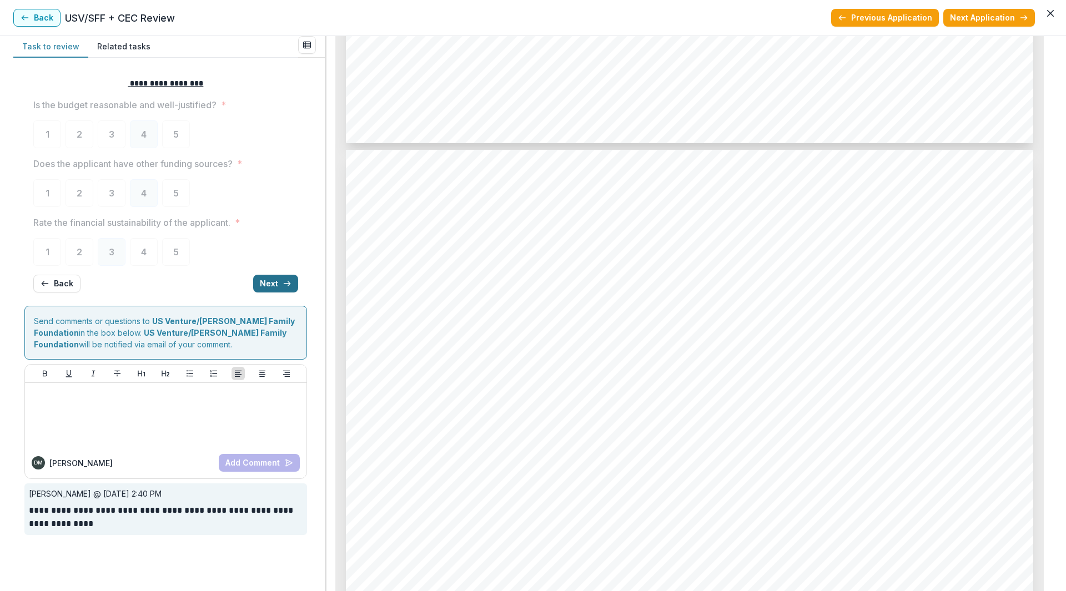
click at [279, 284] on button "Next" at bounding box center [275, 284] width 45 height 18
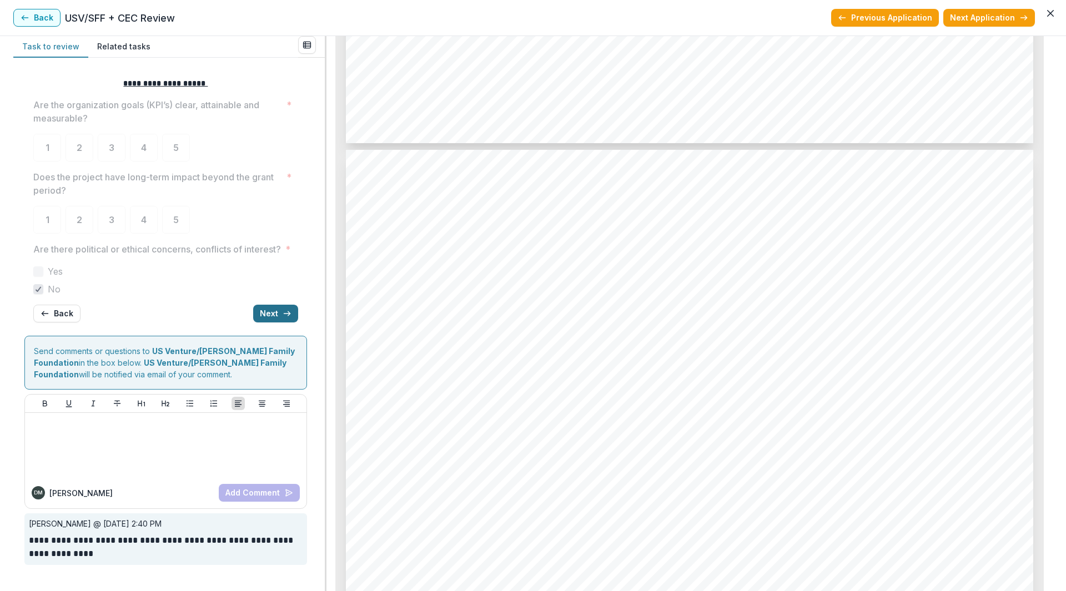
click at [280, 323] on button "Next" at bounding box center [275, 314] width 45 height 18
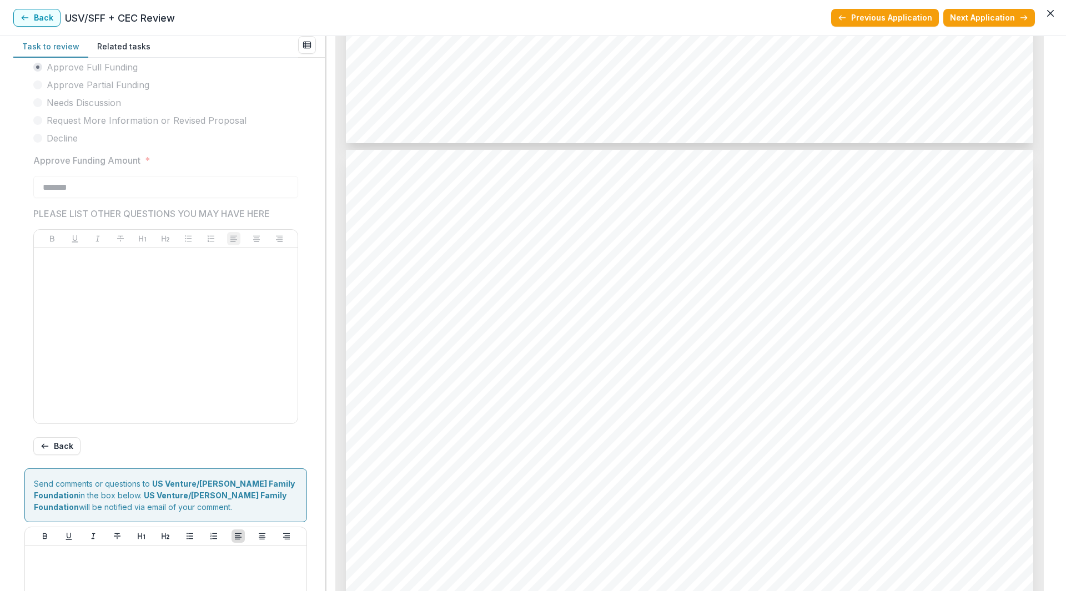
scroll to position [458, 0]
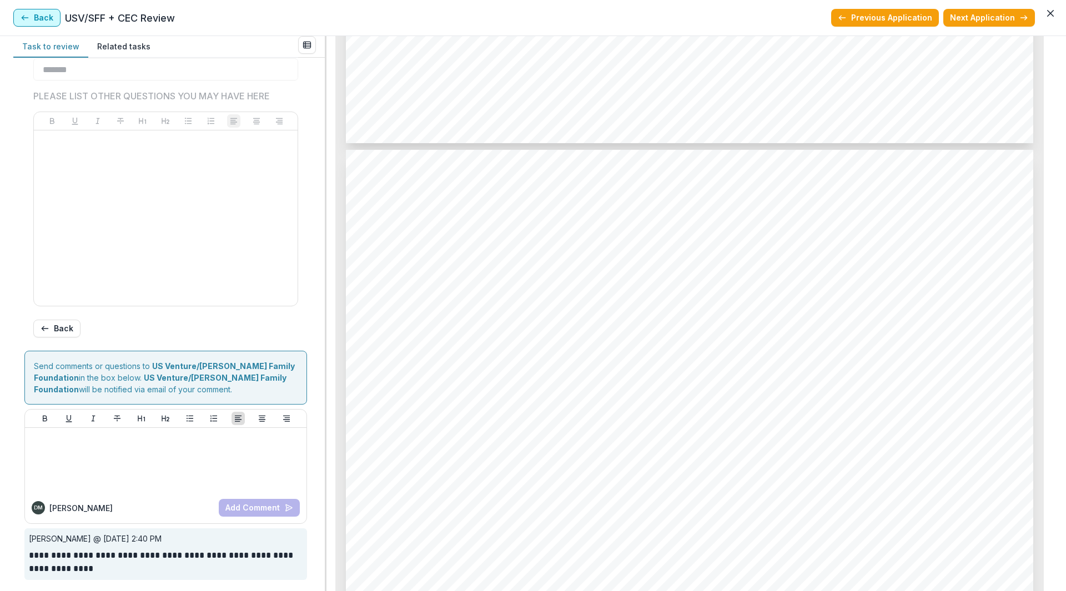
click at [42, 14] on button "Back" at bounding box center [36, 18] width 47 height 18
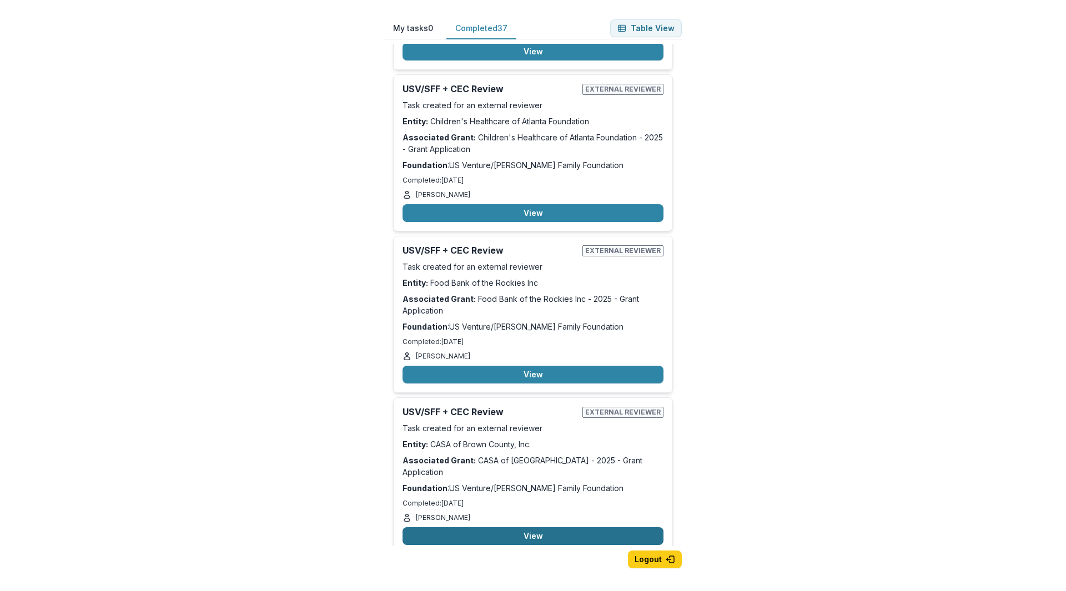
click at [523, 527] on button "View" at bounding box center [532, 536] width 261 height 18
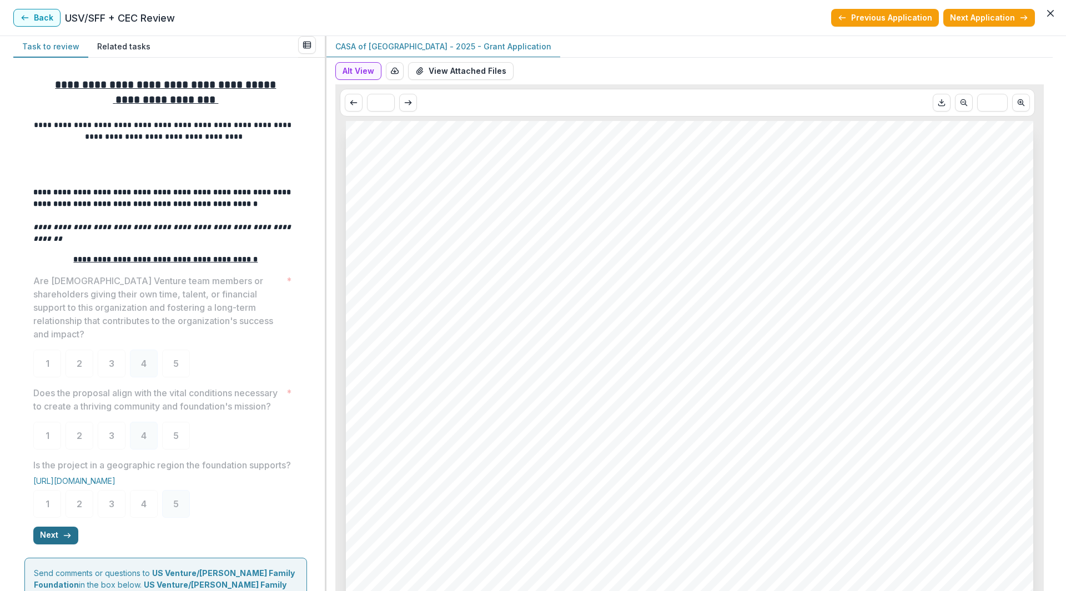
click at [61, 545] on button "Next" at bounding box center [55, 536] width 45 height 18
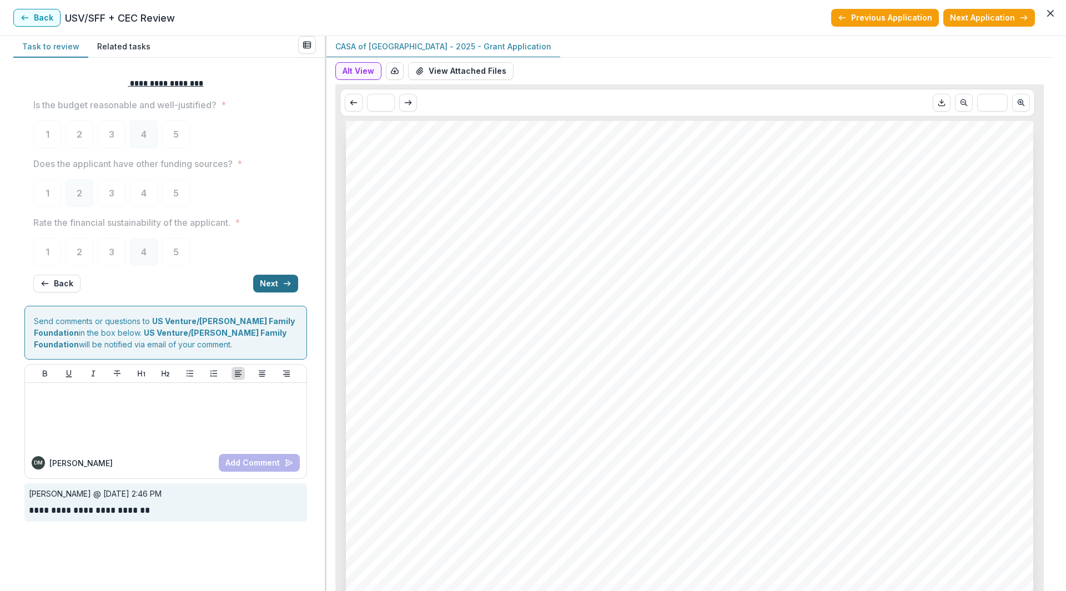
click at [279, 286] on button "Next" at bounding box center [275, 284] width 45 height 18
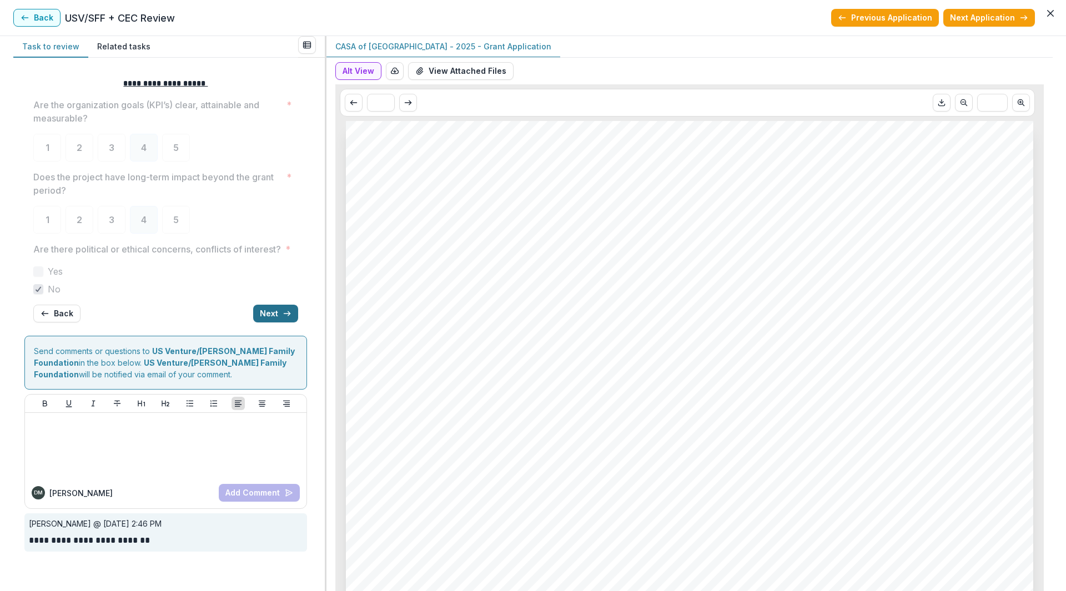
click at [275, 323] on button "Next" at bounding box center [275, 314] width 45 height 18
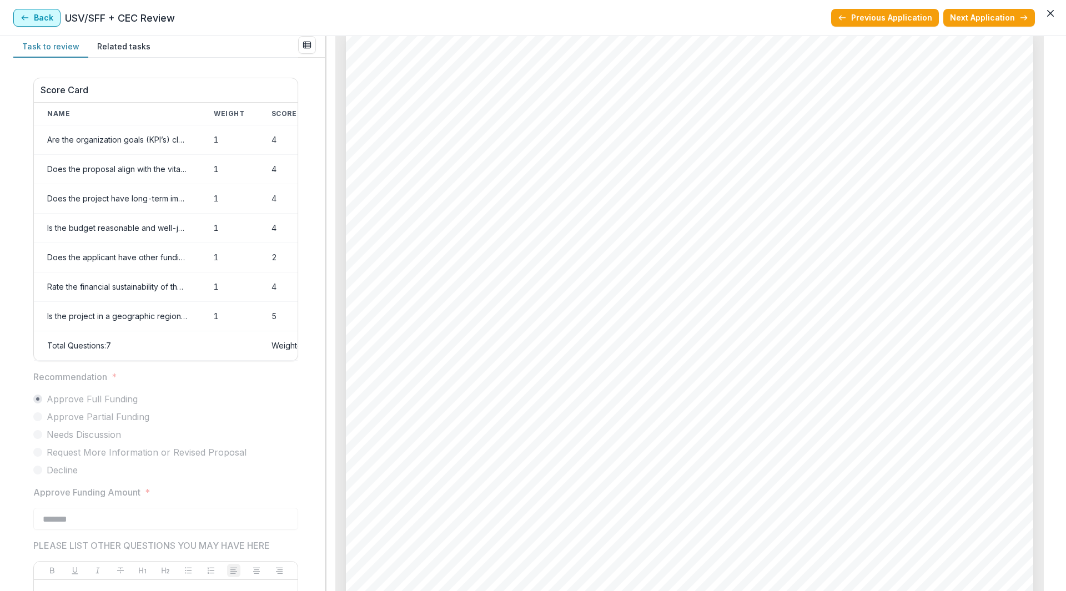
click at [43, 24] on button "Back" at bounding box center [36, 18] width 47 height 18
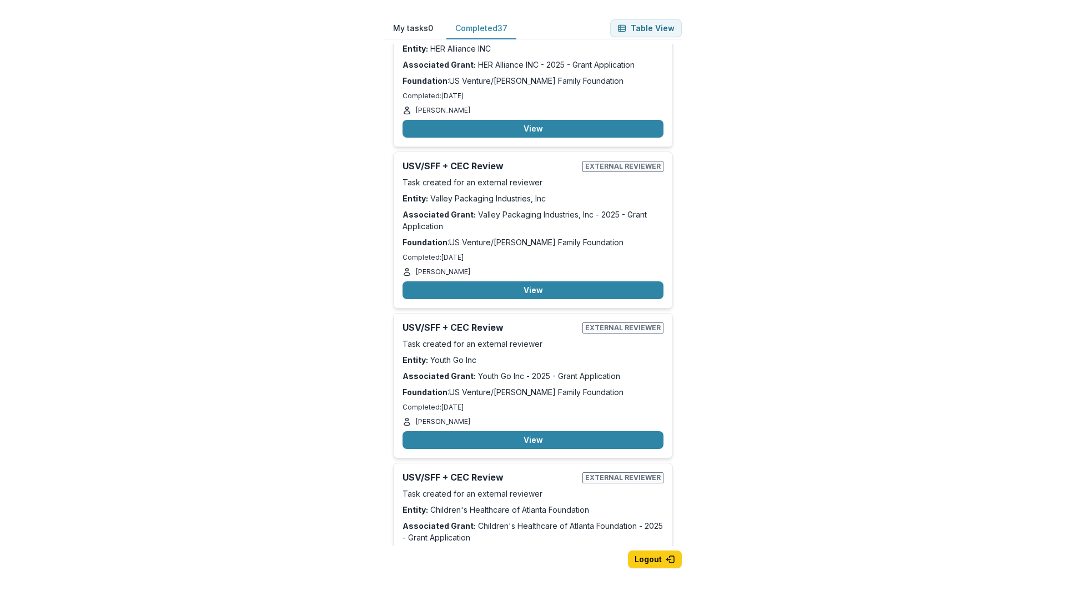
scroll to position [4101, 0]
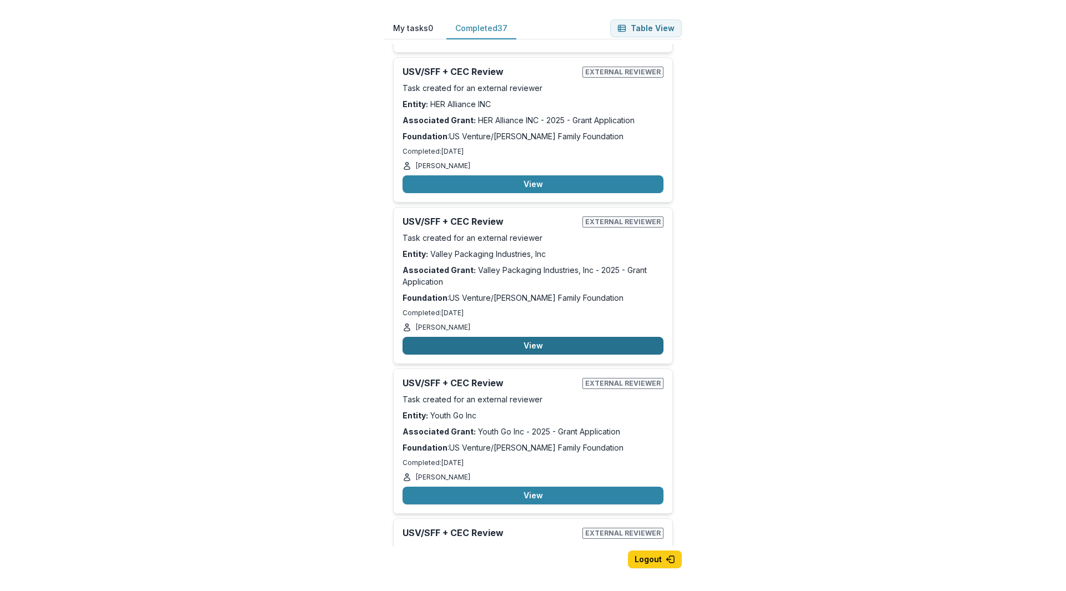
click at [525, 337] on button "View" at bounding box center [532, 346] width 261 height 18
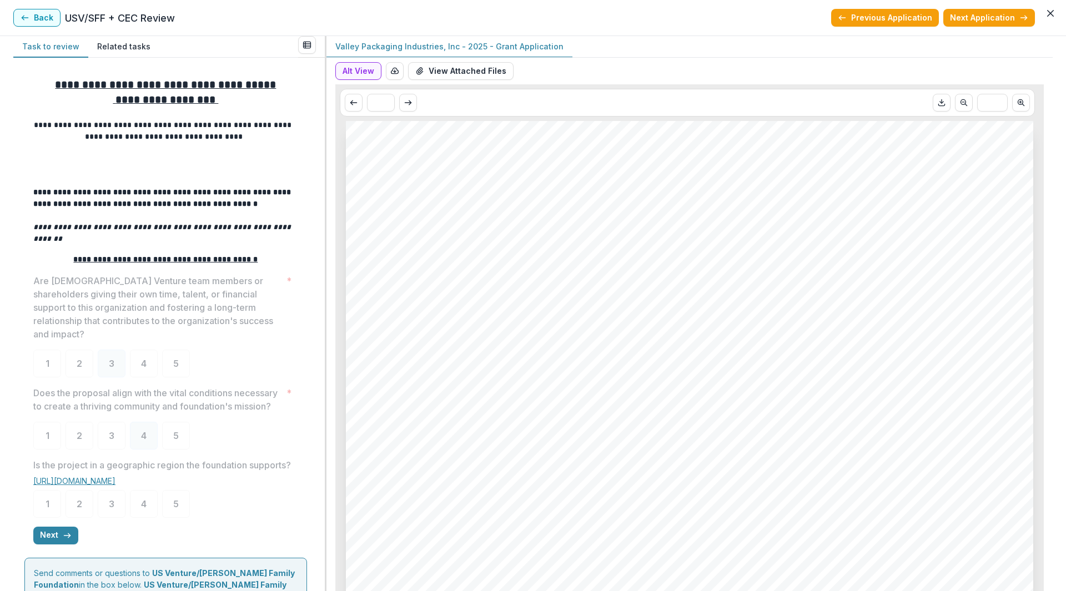
scroll to position [207, 0]
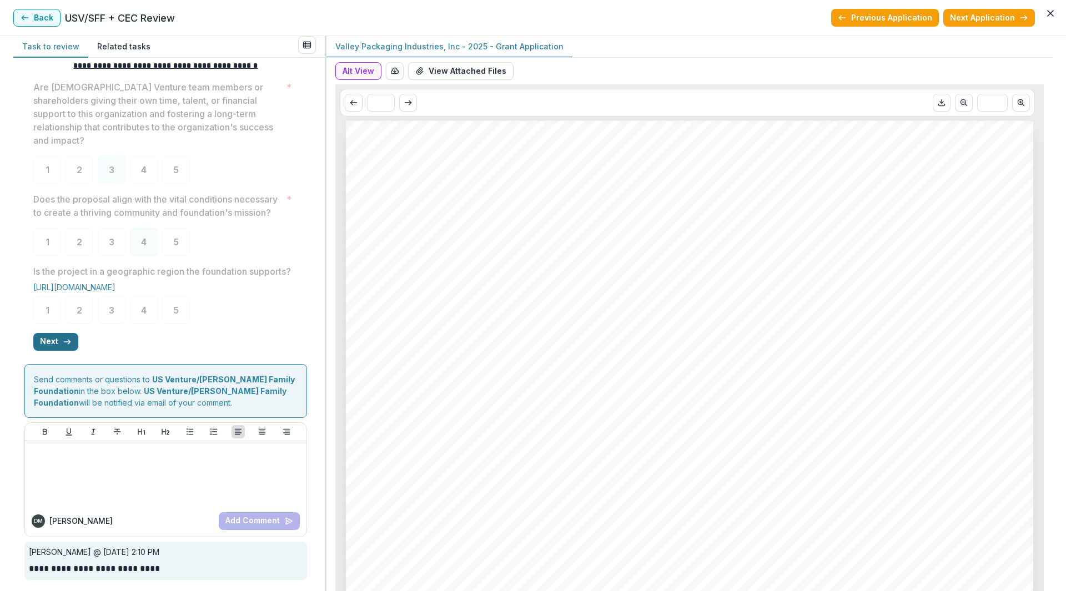
click at [63, 341] on icon "button" at bounding box center [67, 342] width 9 height 9
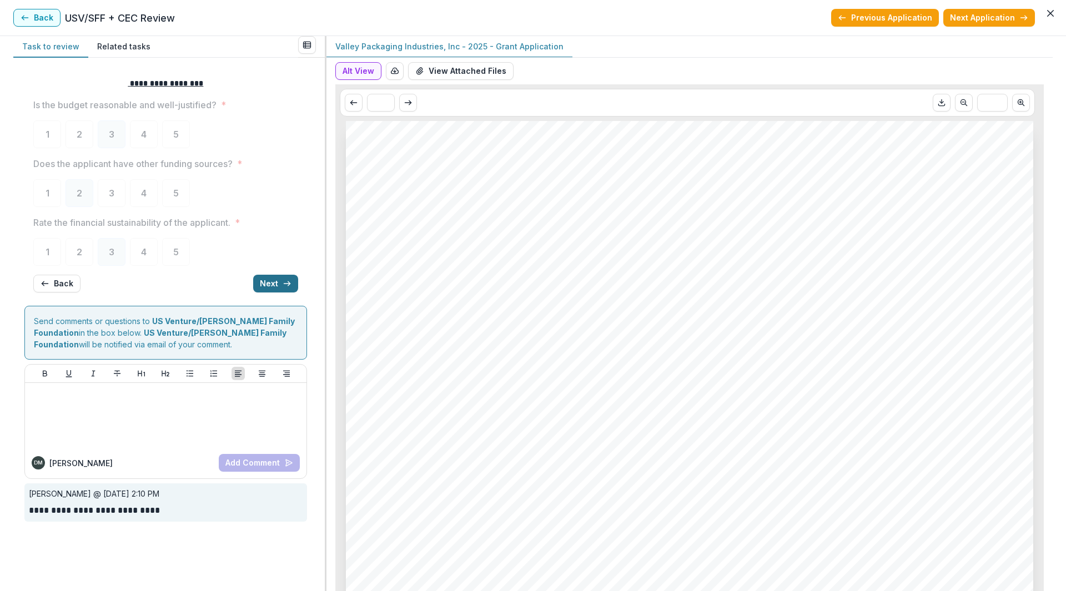
scroll to position [0, 0]
click at [281, 277] on button "Next" at bounding box center [275, 284] width 45 height 18
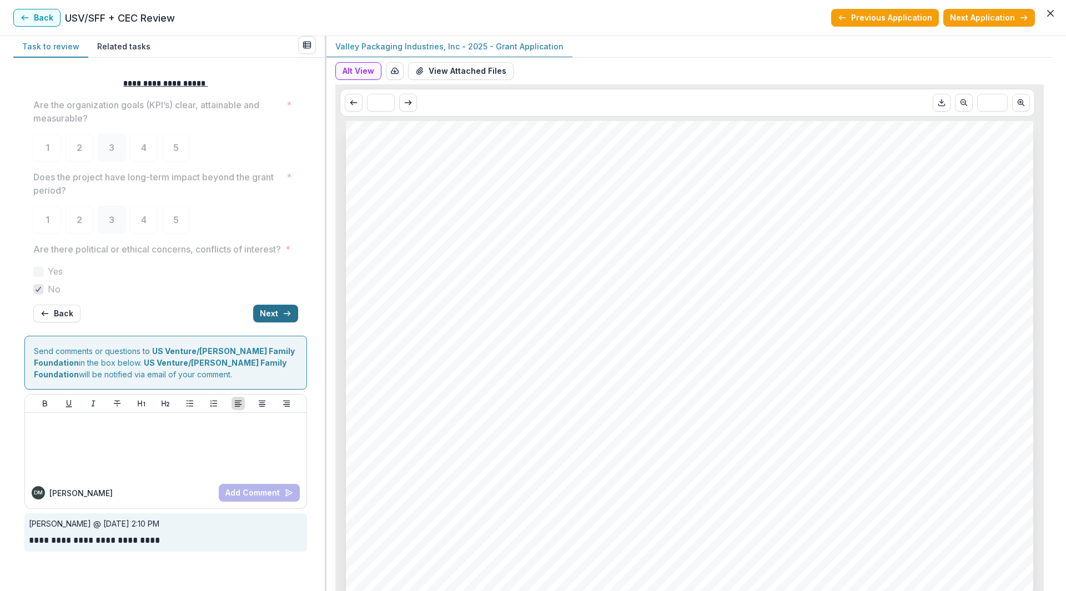
click at [285, 314] on line "button" at bounding box center [287, 314] width 6 height 0
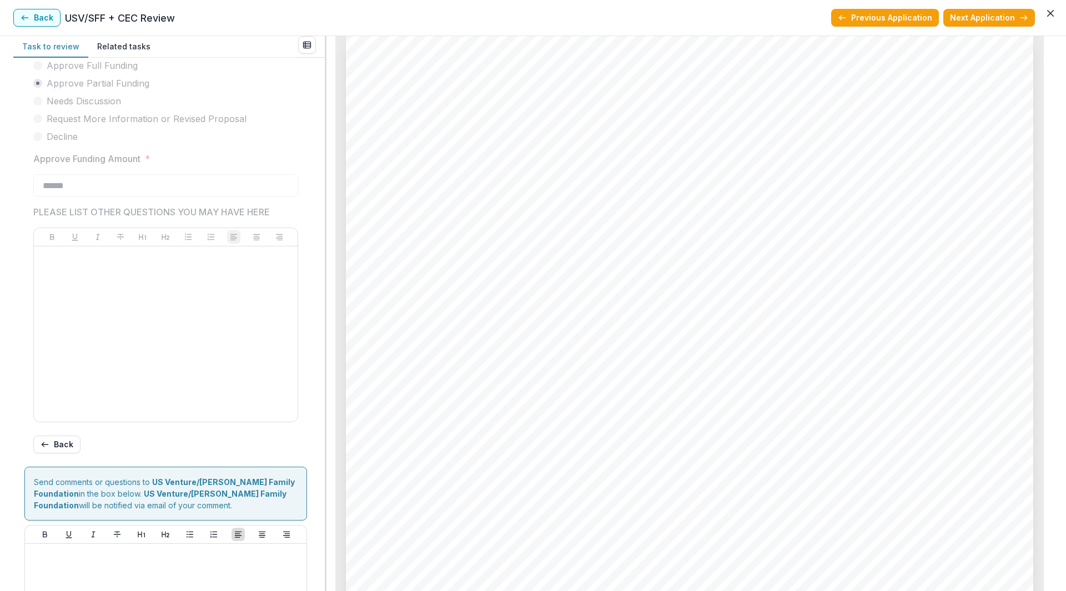
scroll to position [3997, 0]
click at [34, 19] on button "Back" at bounding box center [36, 18] width 47 height 18
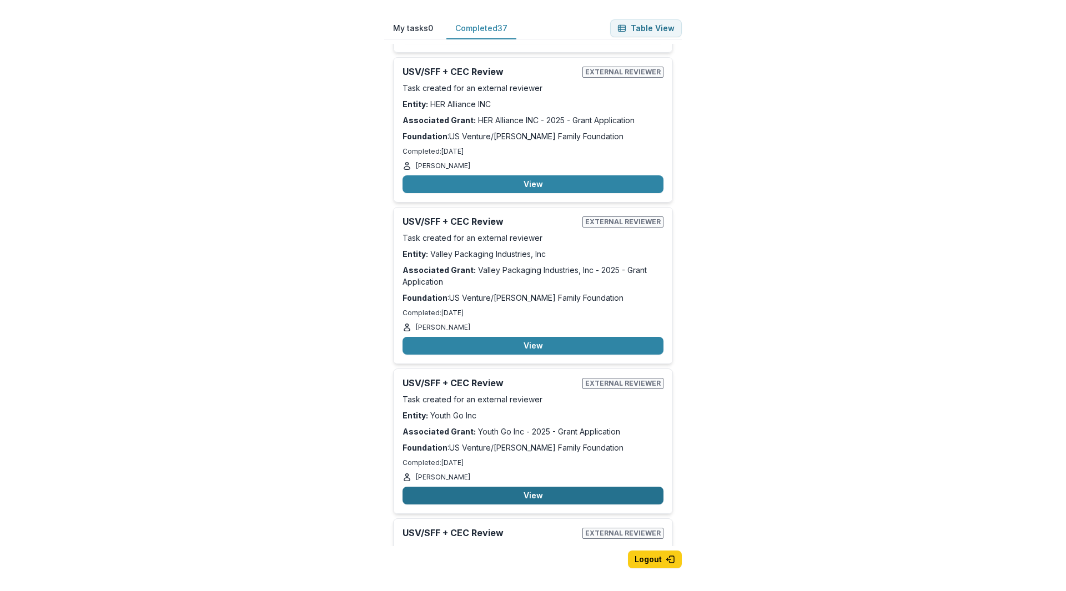
click at [546, 487] on button "View" at bounding box center [532, 496] width 261 height 18
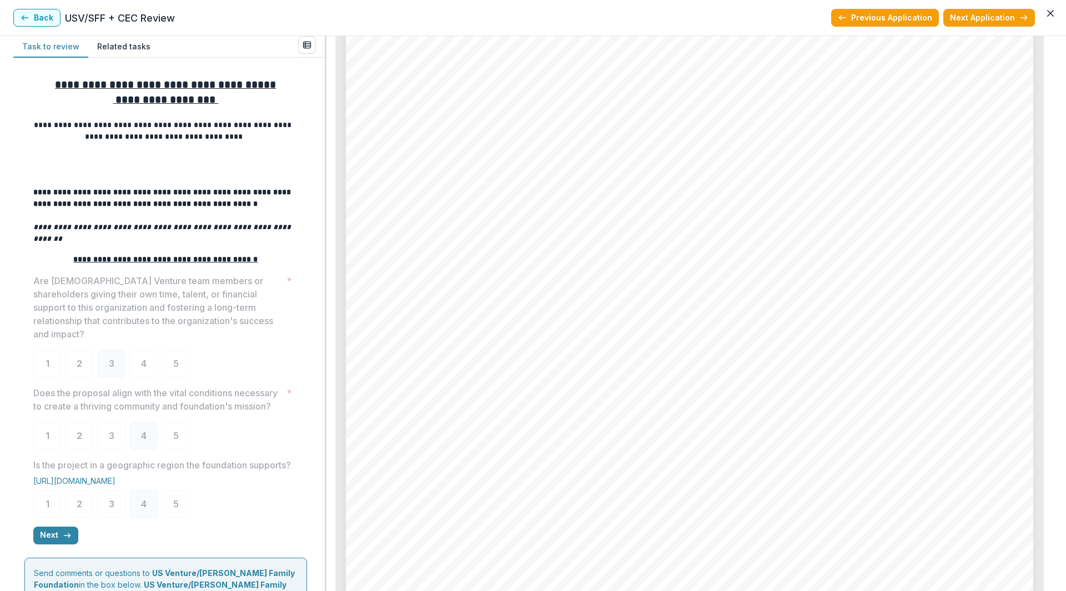
scroll to position [164, 0]
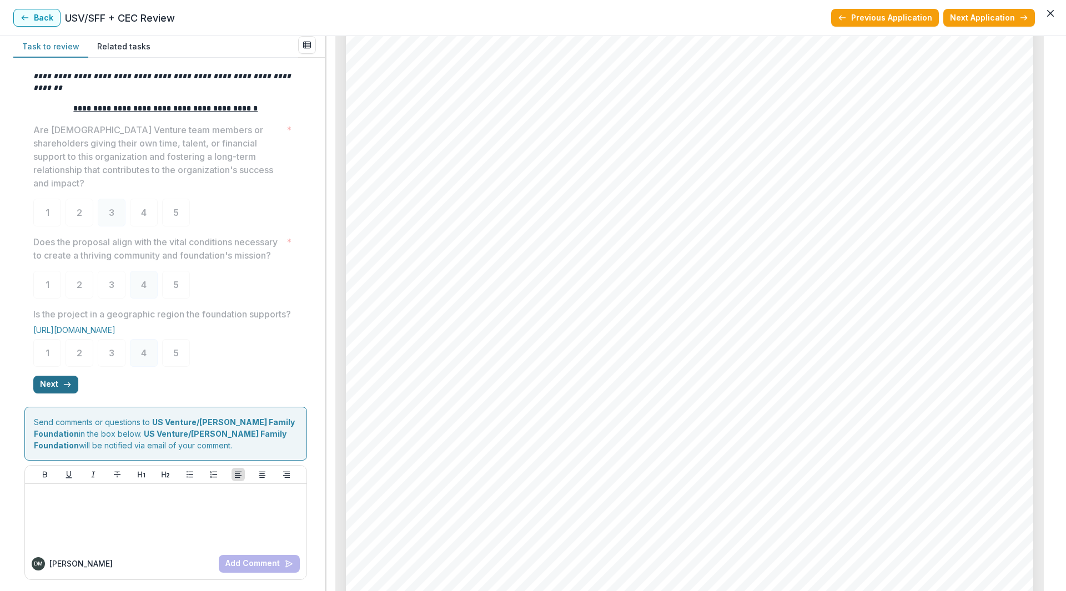
click at [48, 382] on button "Next" at bounding box center [55, 385] width 45 height 18
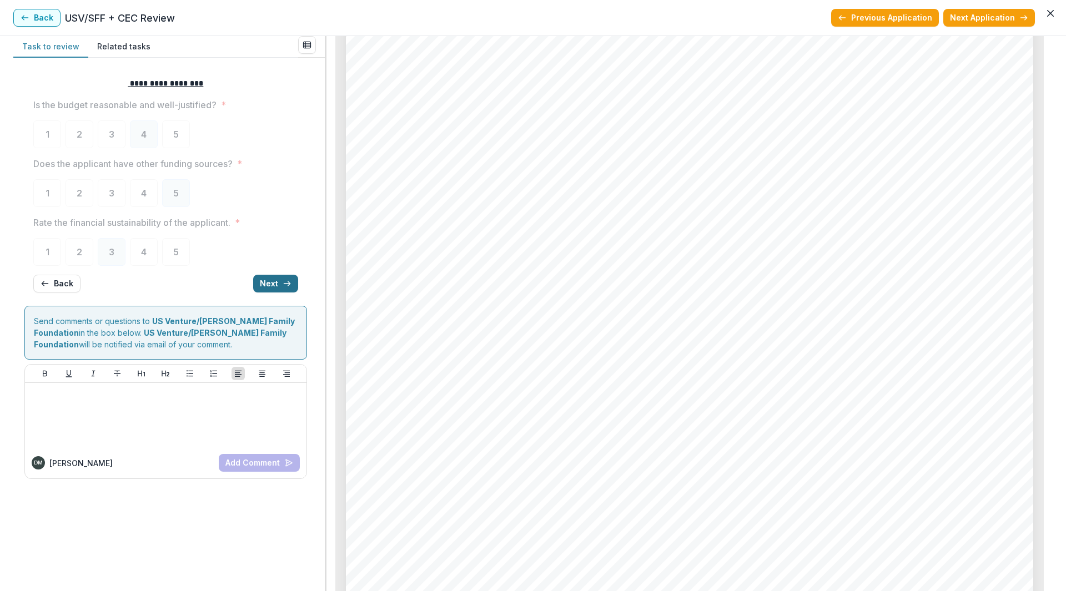
scroll to position [0, 0]
click at [271, 292] on button "Next" at bounding box center [275, 284] width 45 height 18
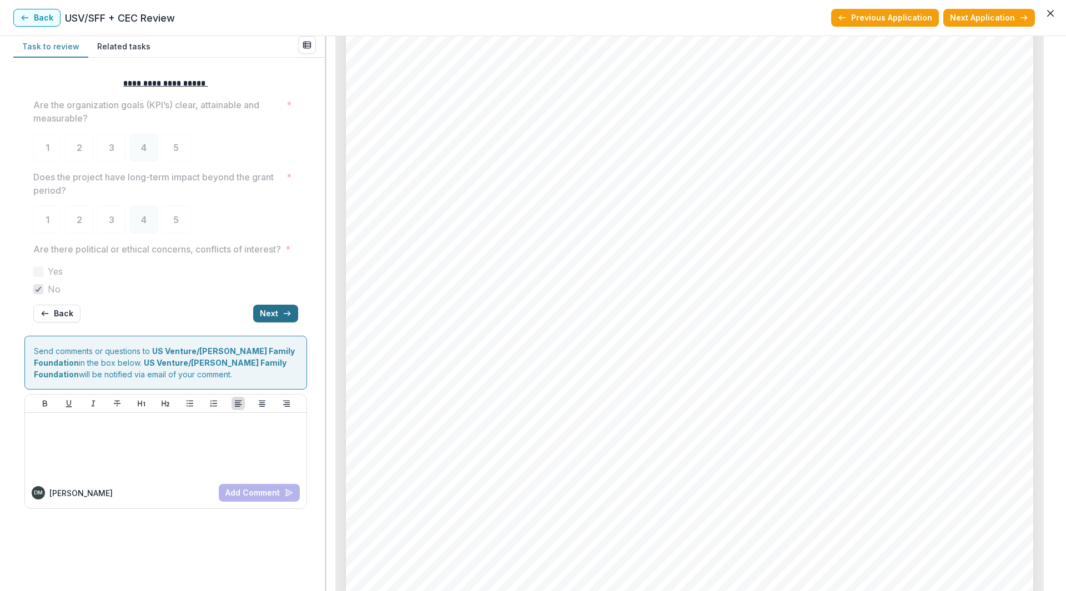
click at [283, 321] on button "Next" at bounding box center [275, 314] width 45 height 18
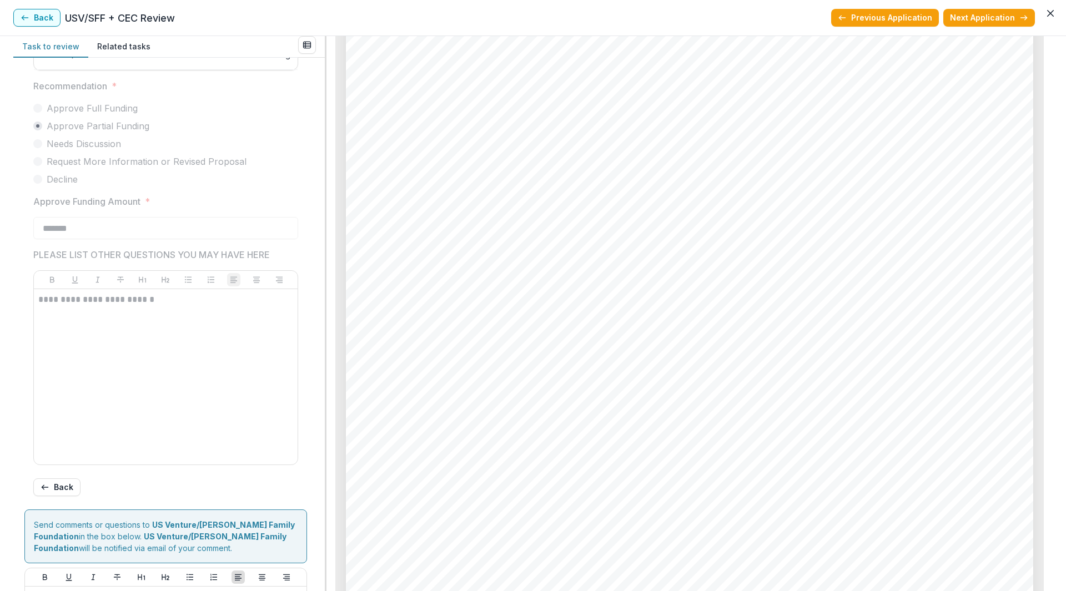
scroll to position [4274, 0]
click at [13, 19] on button "Back" at bounding box center [36, 18] width 47 height 18
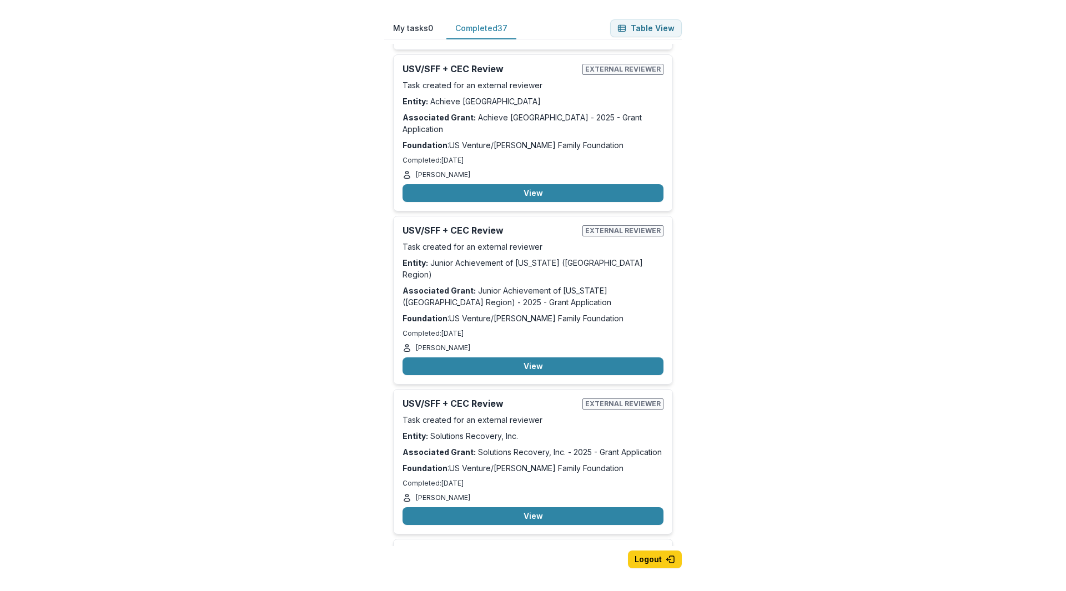
scroll to position [5433, 0]
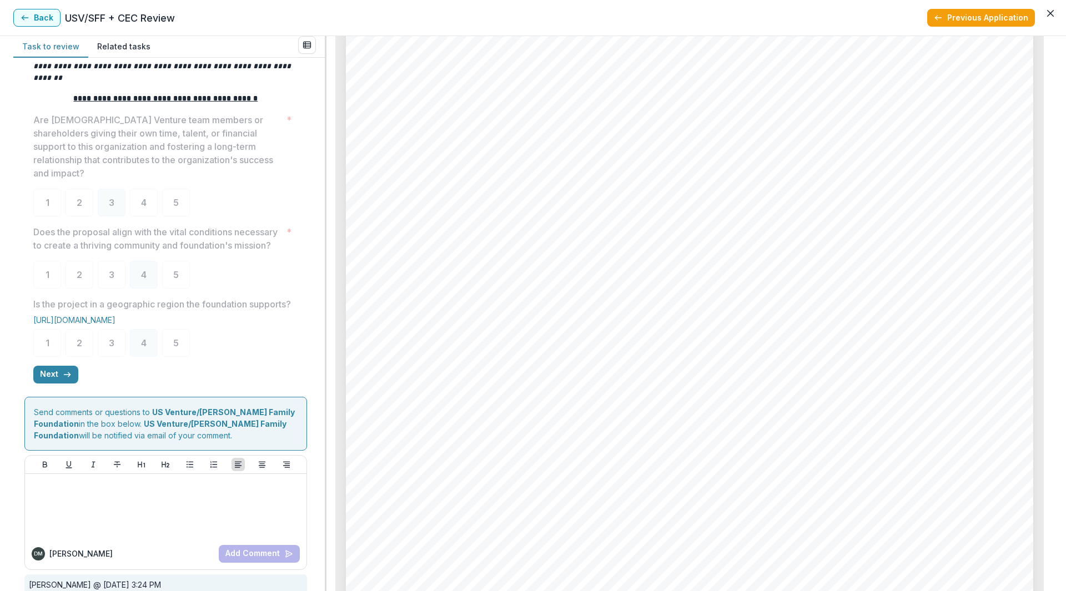
scroll to position [220, 0]
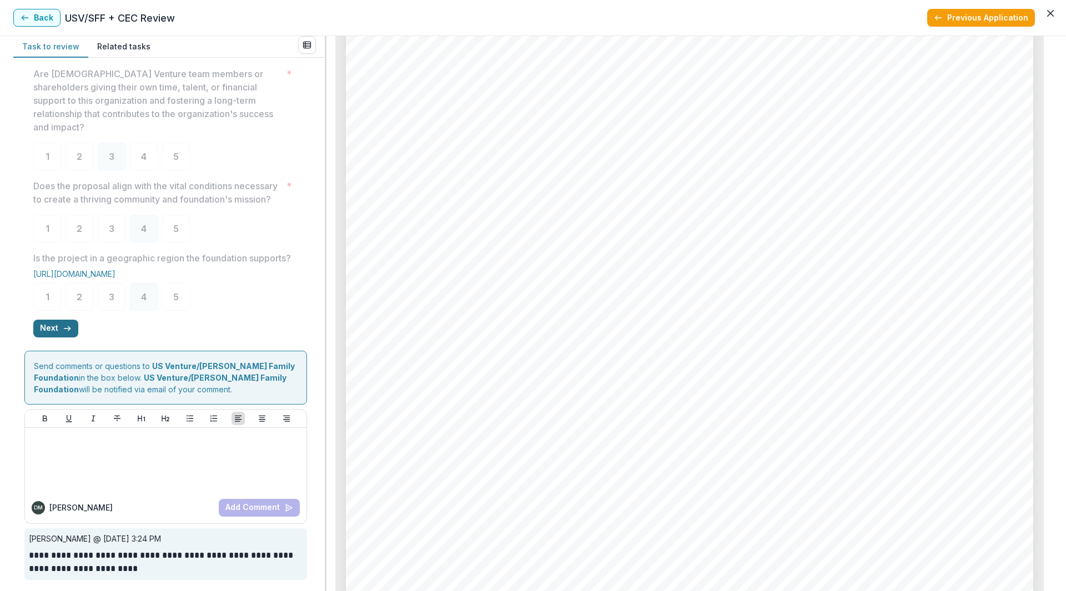
click at [52, 330] on button "Next" at bounding box center [55, 329] width 45 height 18
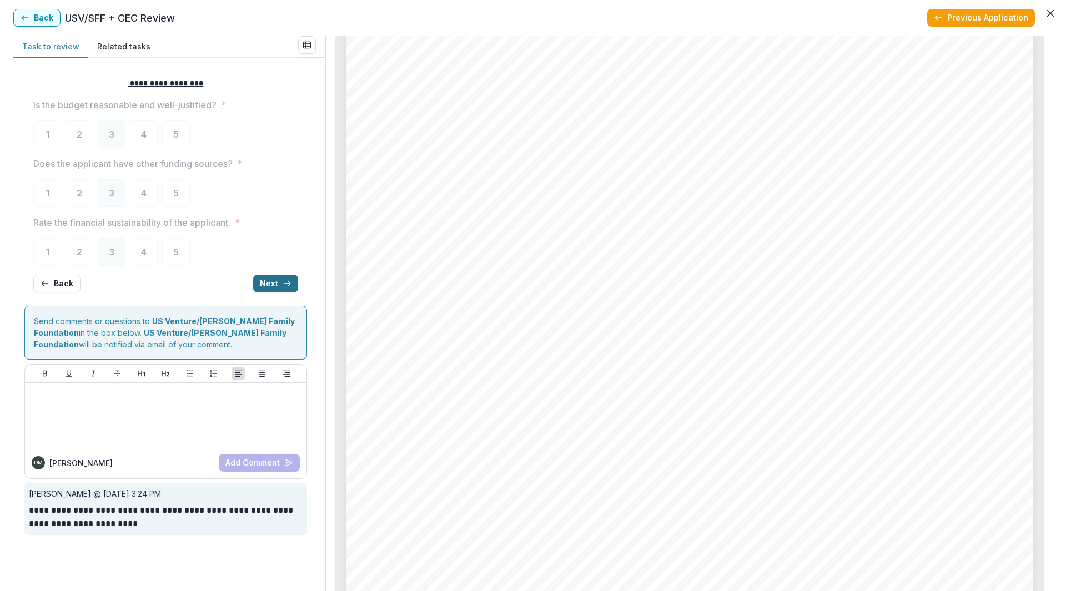
scroll to position [0, 0]
click at [277, 289] on button "Next" at bounding box center [275, 284] width 45 height 18
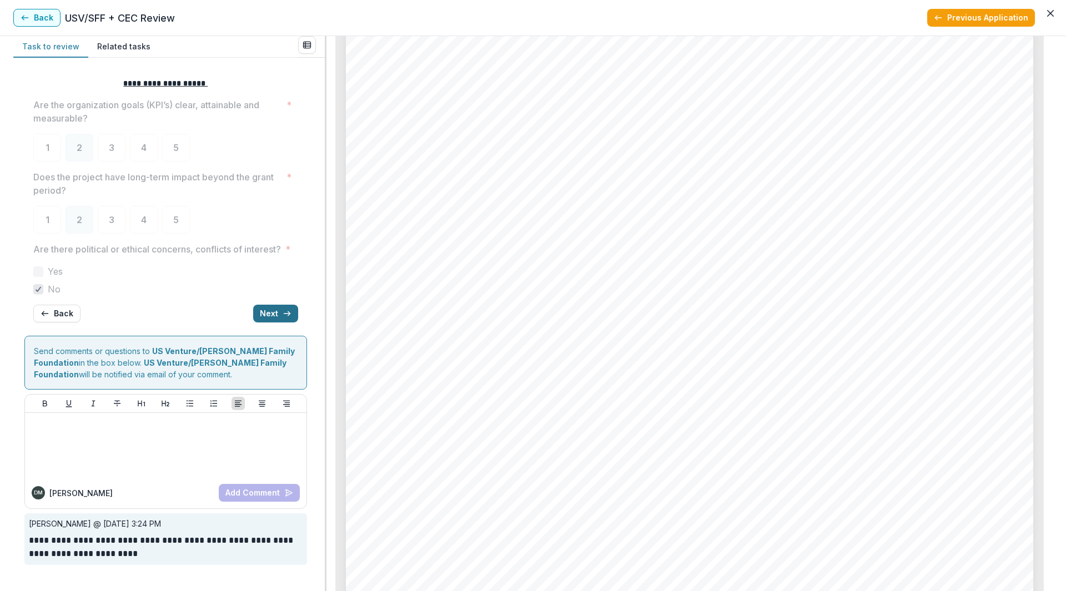
click at [280, 323] on button "Next" at bounding box center [275, 314] width 45 height 18
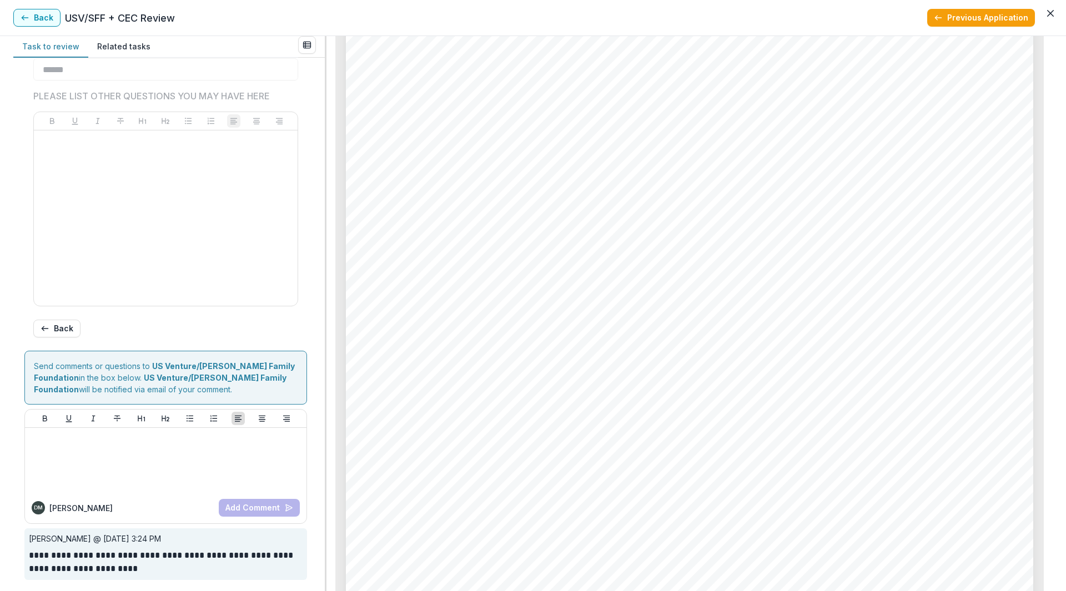
scroll to position [2332, 0]
click at [41, 15] on button "Back" at bounding box center [36, 18] width 47 height 18
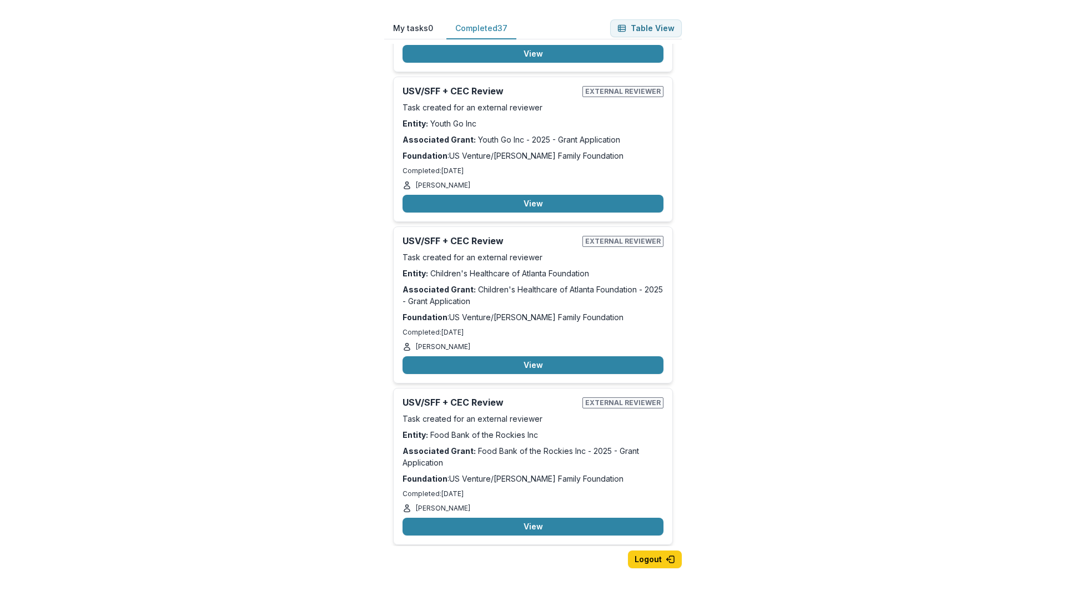
scroll to position [4378, 0]
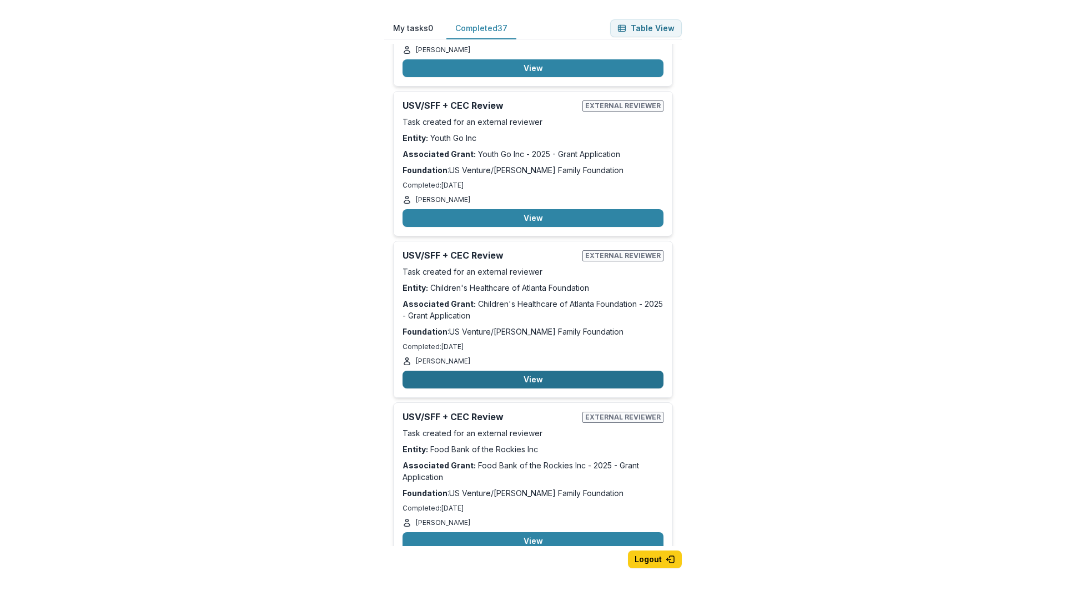
click at [511, 371] on button "View" at bounding box center [532, 380] width 261 height 18
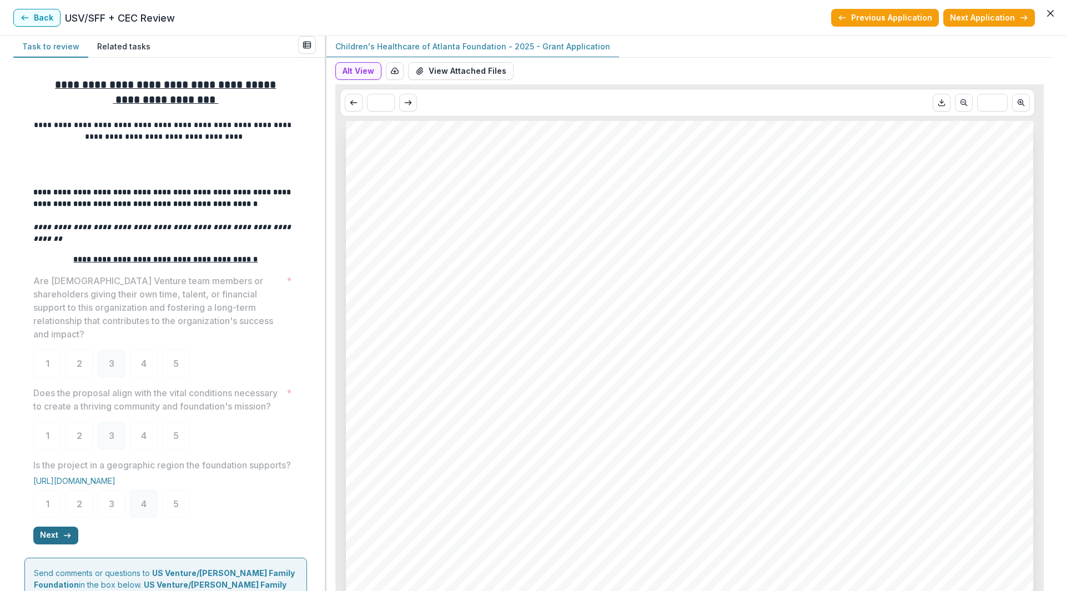
click at [59, 545] on button "Next" at bounding box center [55, 536] width 45 height 18
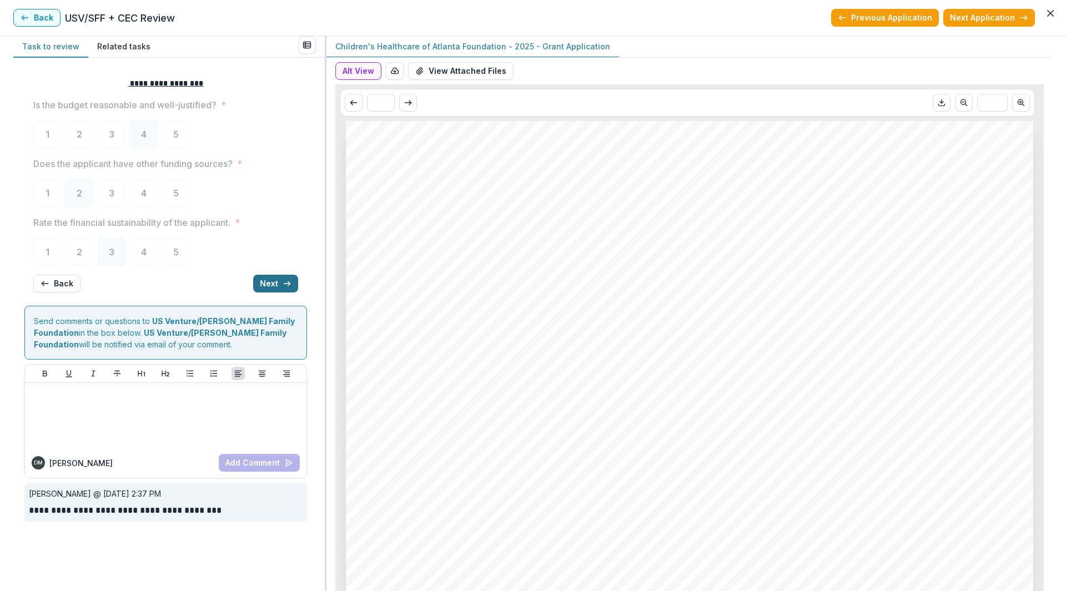
click at [281, 284] on button "Next" at bounding box center [275, 284] width 45 height 18
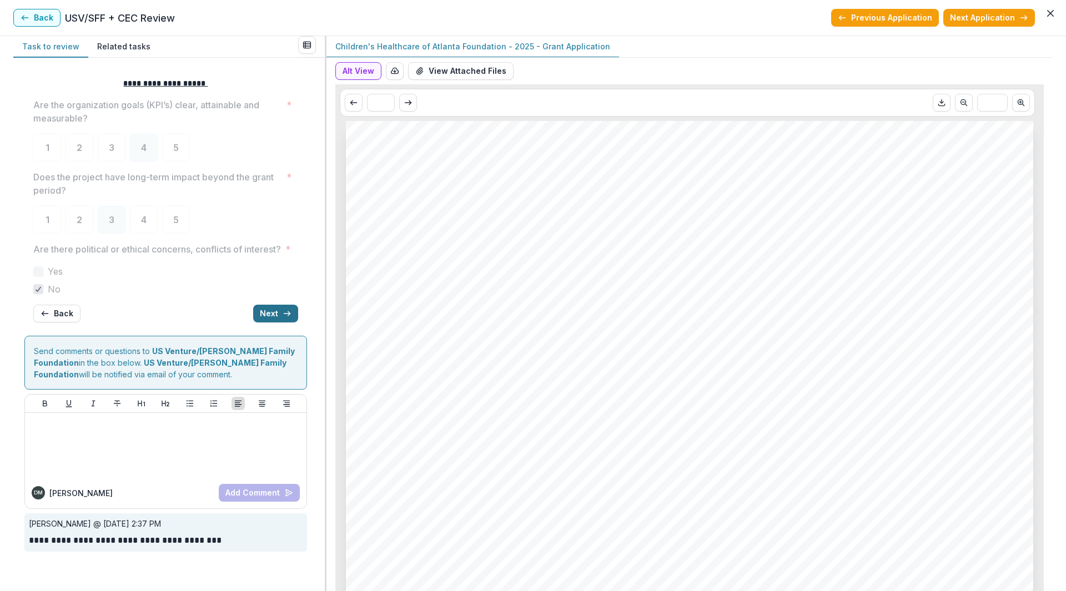
click at [273, 323] on button "Next" at bounding box center [275, 314] width 45 height 18
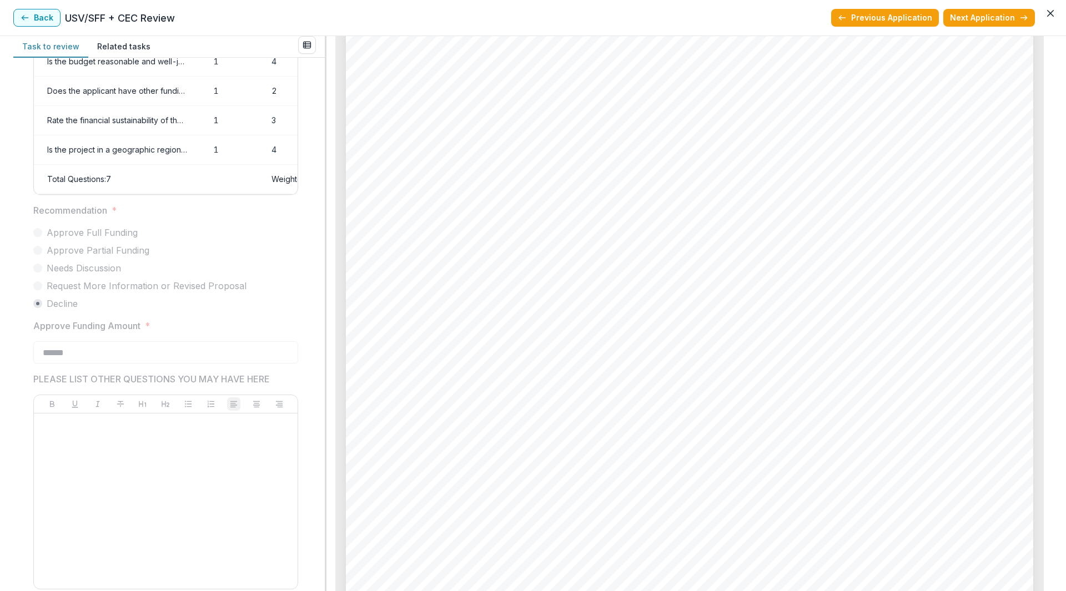
scroll to position [3386, 0]
